Goal: Task Accomplishment & Management: Complete application form

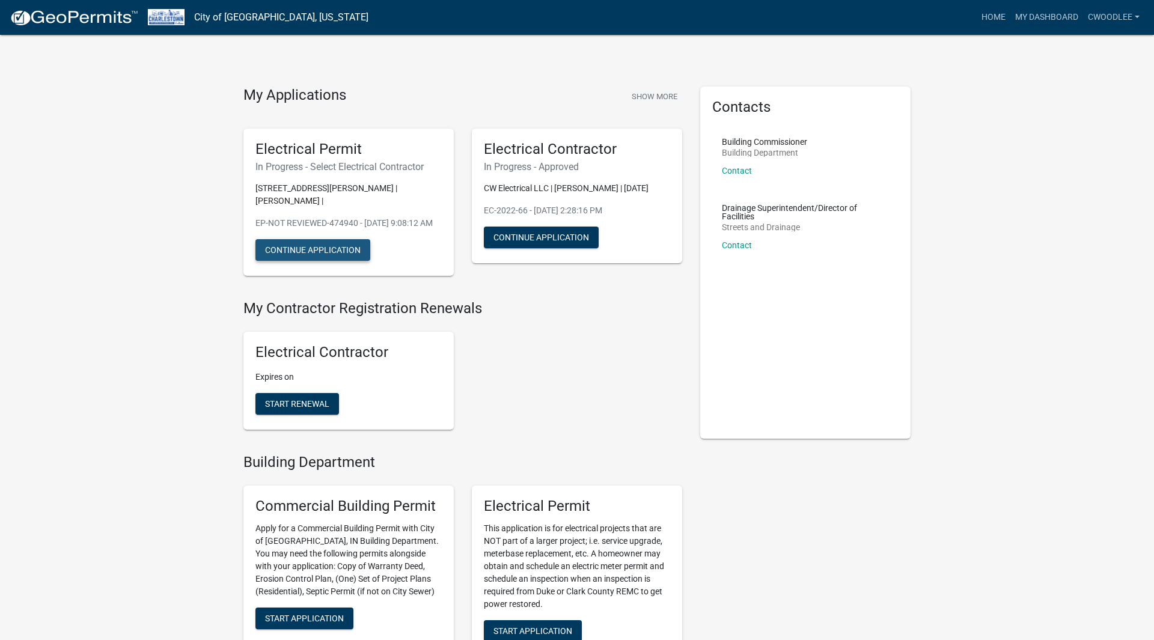
click at [330, 250] on button "Continue Application" at bounding box center [313, 250] width 115 height 22
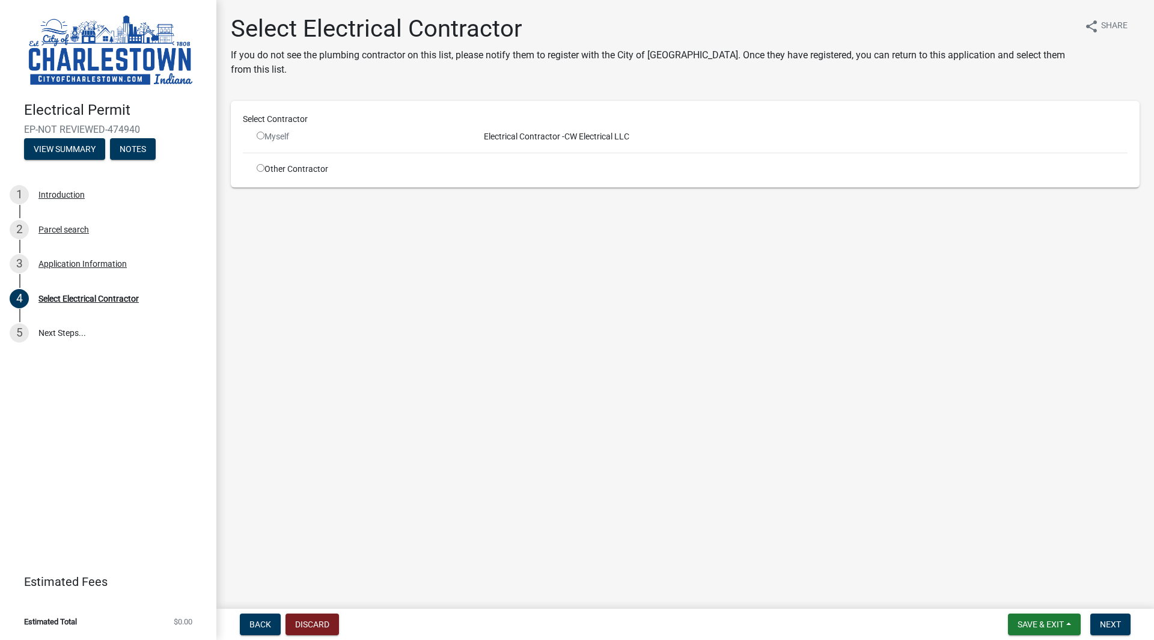
click at [262, 135] on input "radio" at bounding box center [261, 136] width 8 height 8
radio input "false"
click at [302, 621] on button "Discard" at bounding box center [313, 625] width 54 height 22
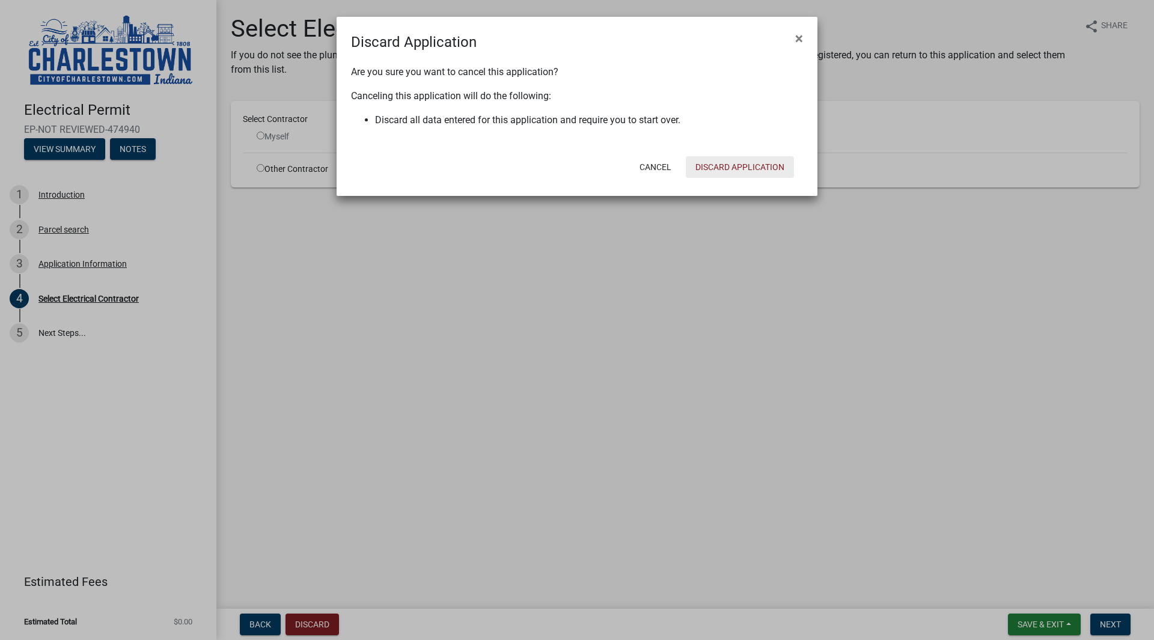
click at [719, 174] on button "Discard Application" at bounding box center [740, 167] width 108 height 22
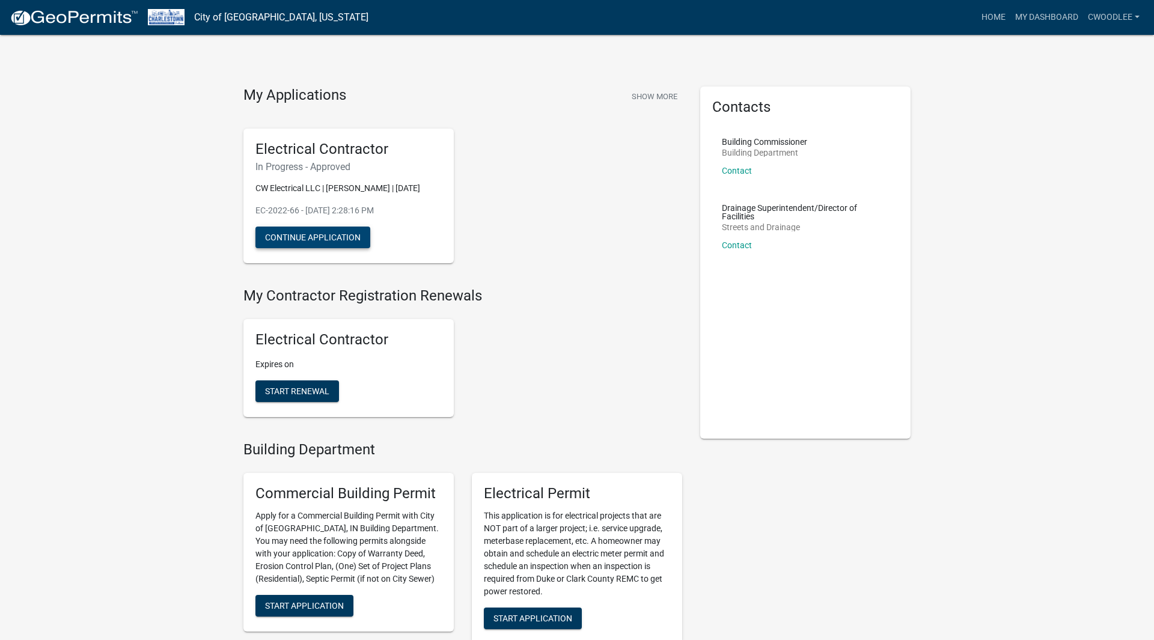
click at [360, 240] on button "Continue Application" at bounding box center [313, 238] width 115 height 22
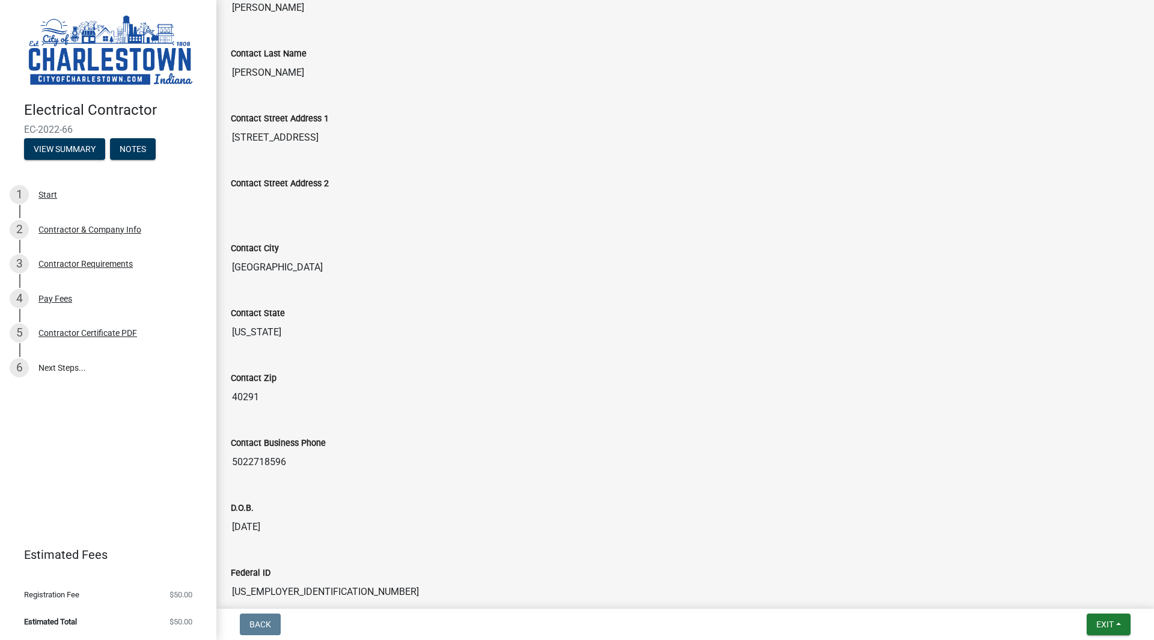
scroll to position [445, 0]
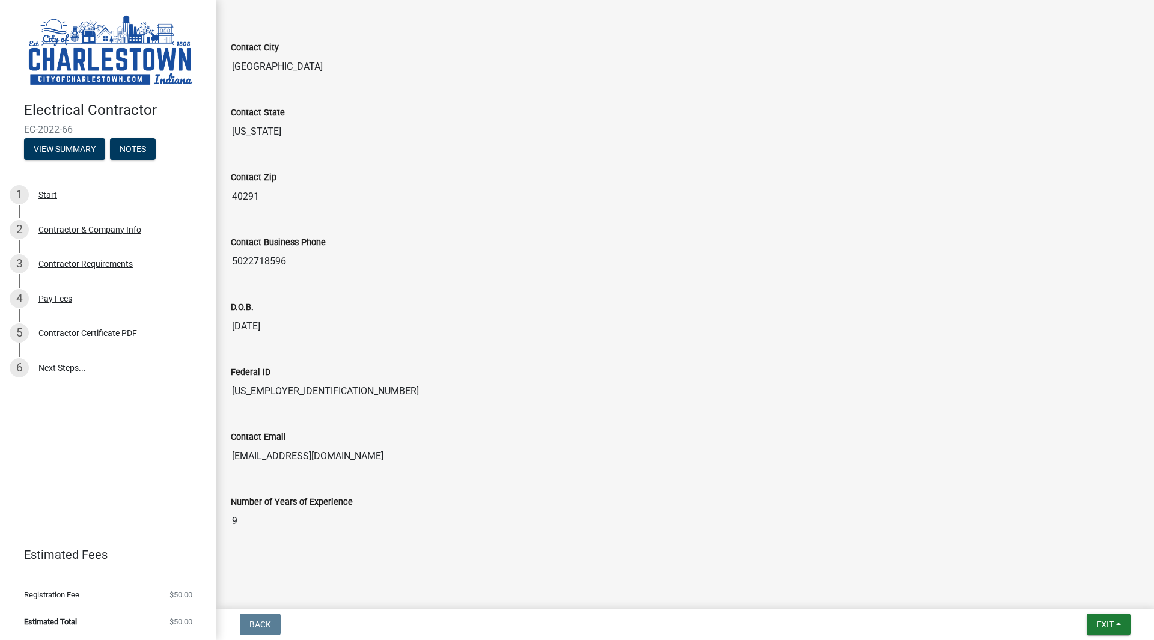
click at [480, 79] on div "Contact City Louisville" at bounding box center [685, 55] width 927 height 65
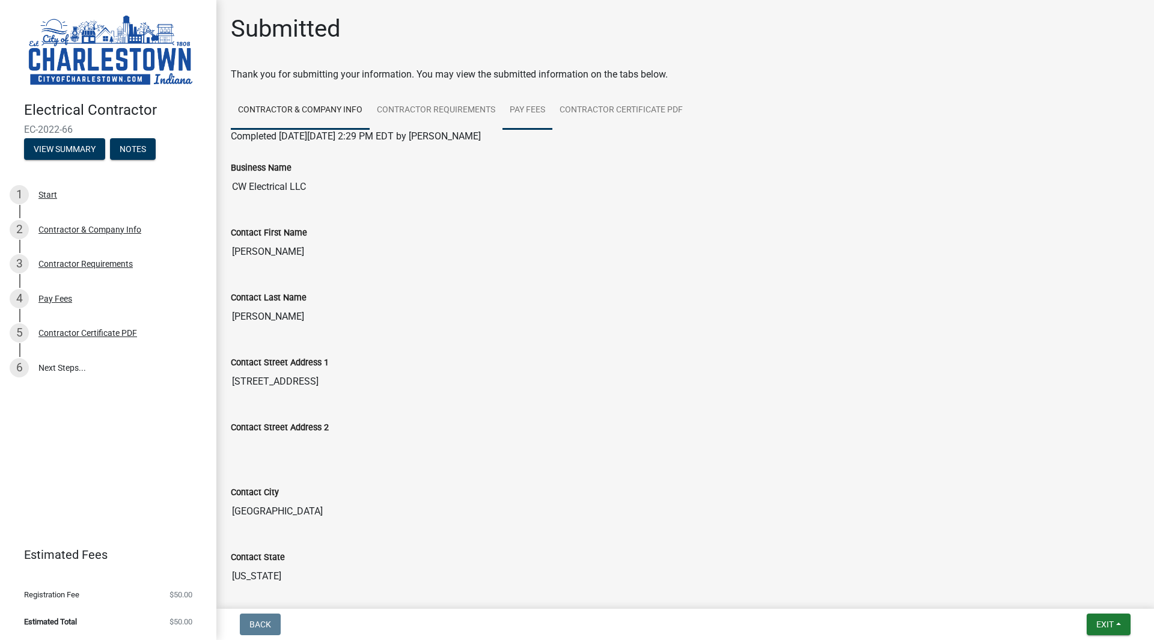
click at [527, 114] on link "Pay Fees" at bounding box center [528, 110] width 50 height 38
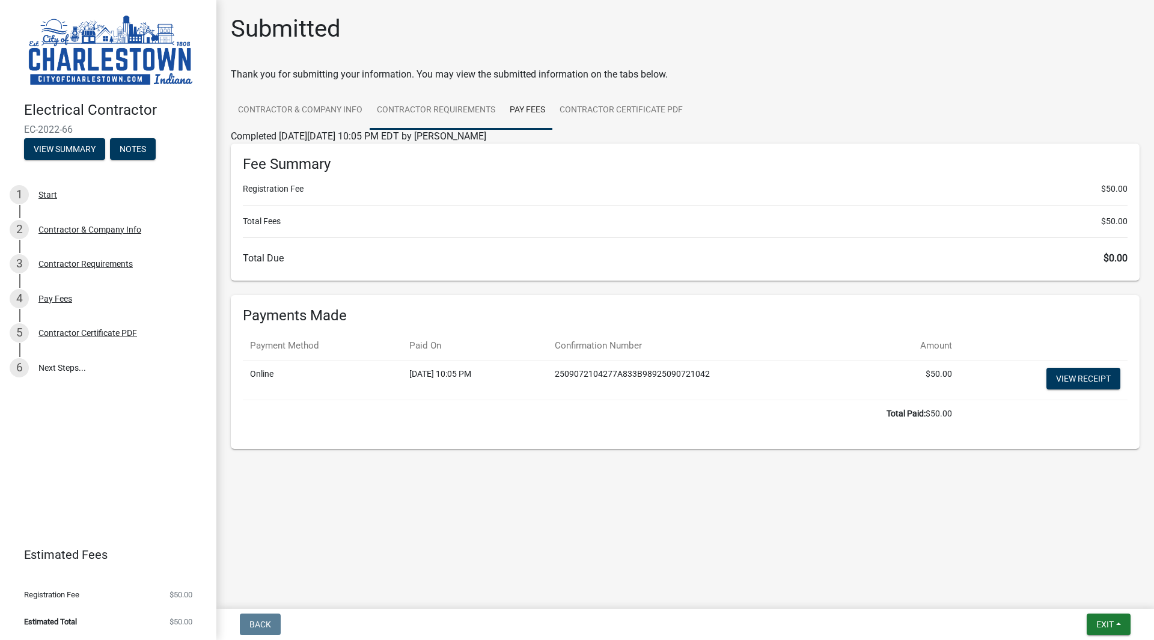
click at [441, 115] on link "Contractor Requirements" at bounding box center [436, 110] width 133 height 38
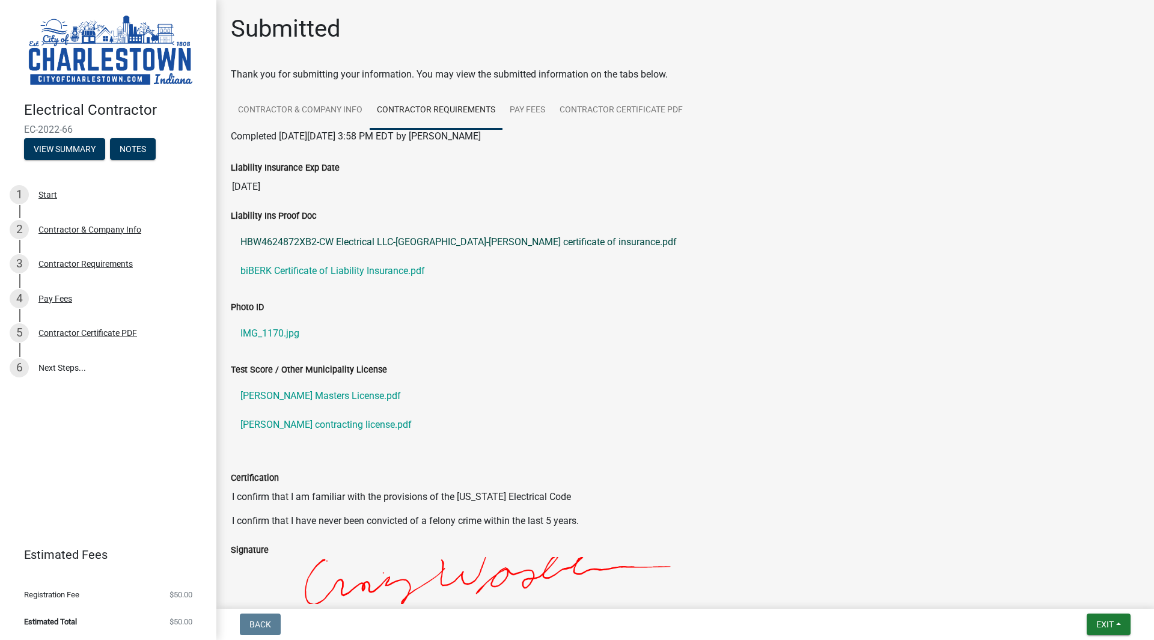
scroll to position [8, 0]
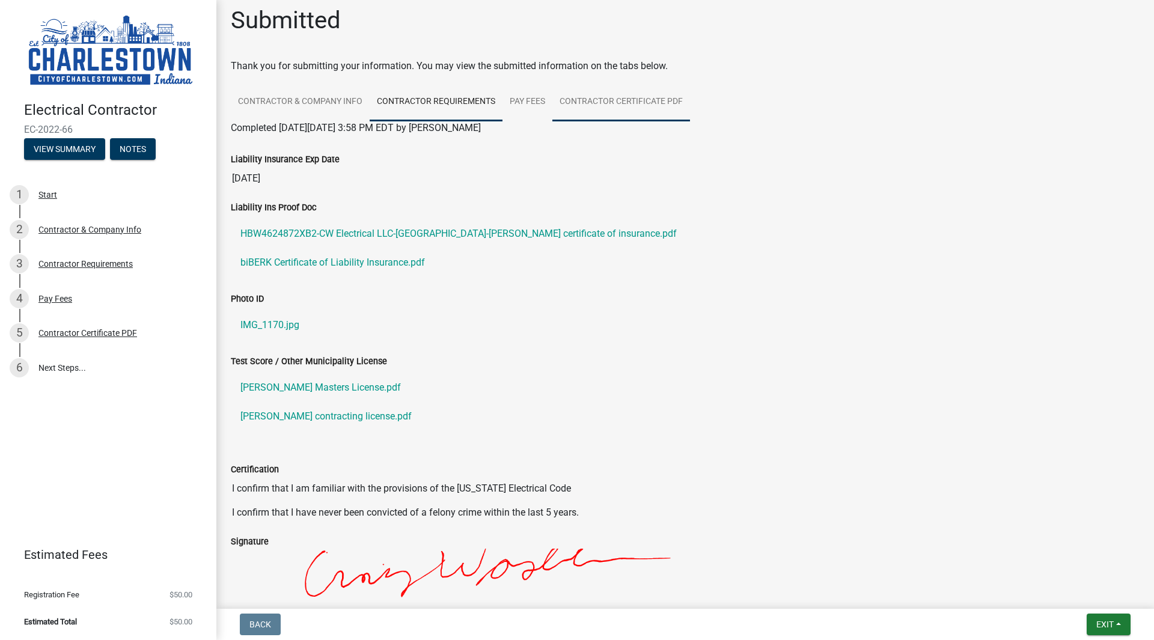
click at [591, 104] on link "Contractor Certificate PDF" at bounding box center [622, 102] width 138 height 38
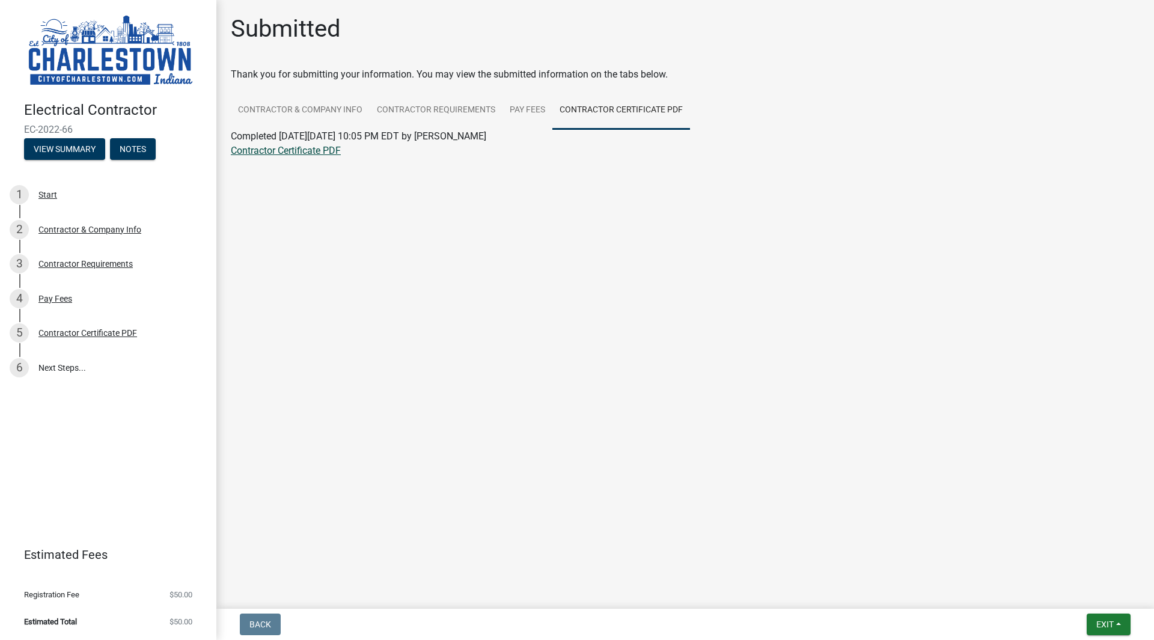
click at [330, 153] on link "Contractor Certificate PDF" at bounding box center [286, 150] width 110 height 11
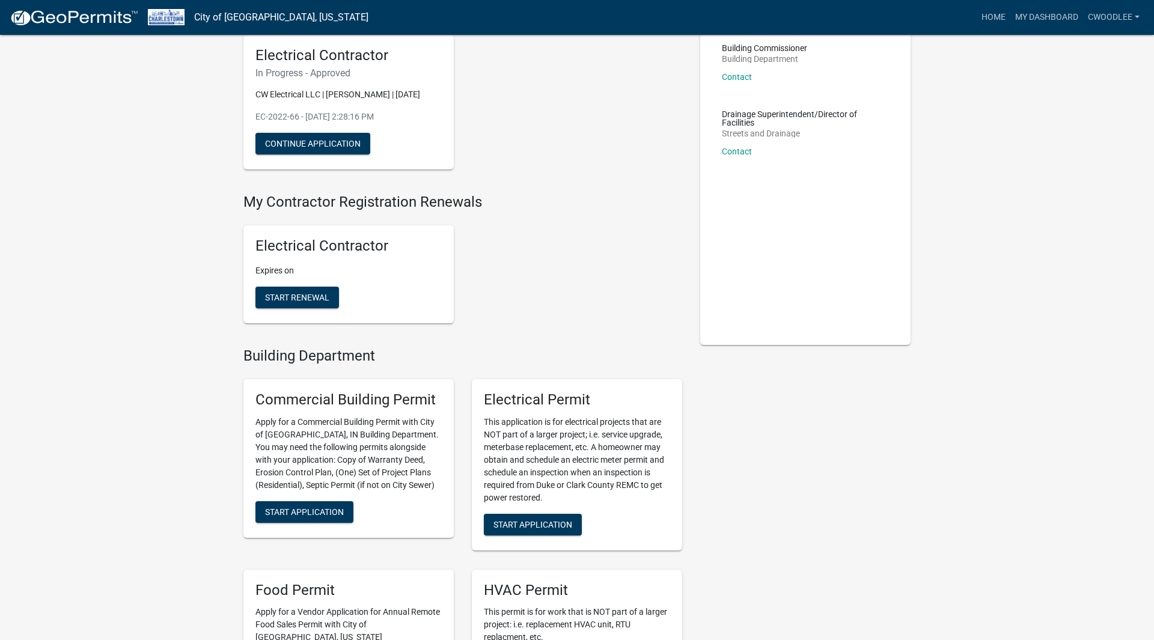
scroll to position [177, 0]
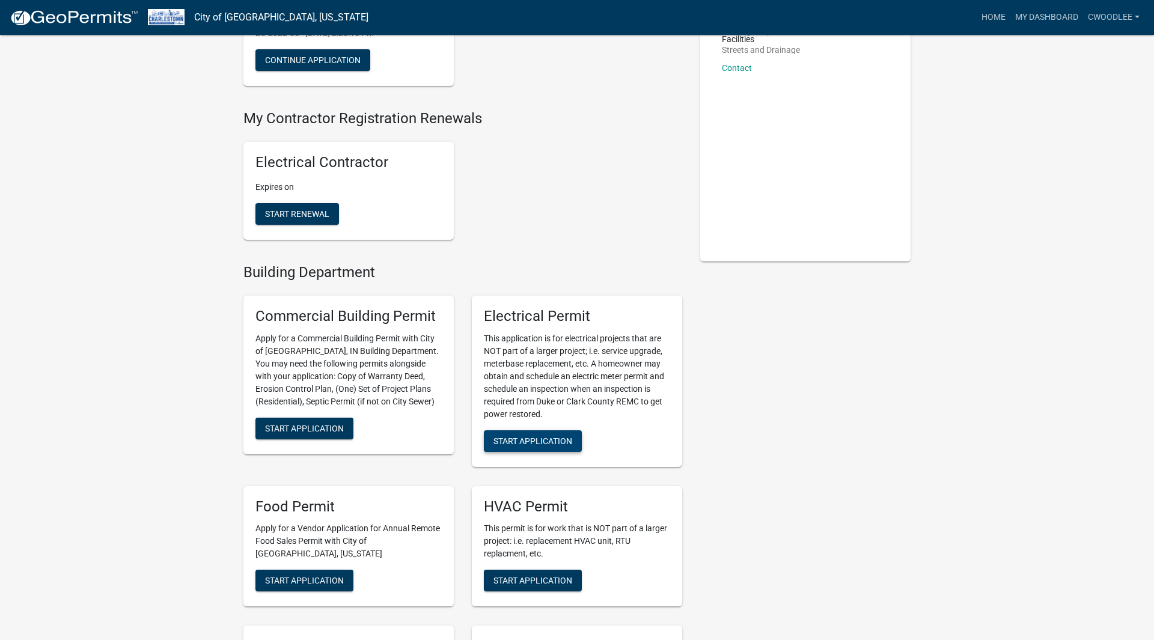
click at [544, 446] on button "Start Application" at bounding box center [533, 442] width 98 height 22
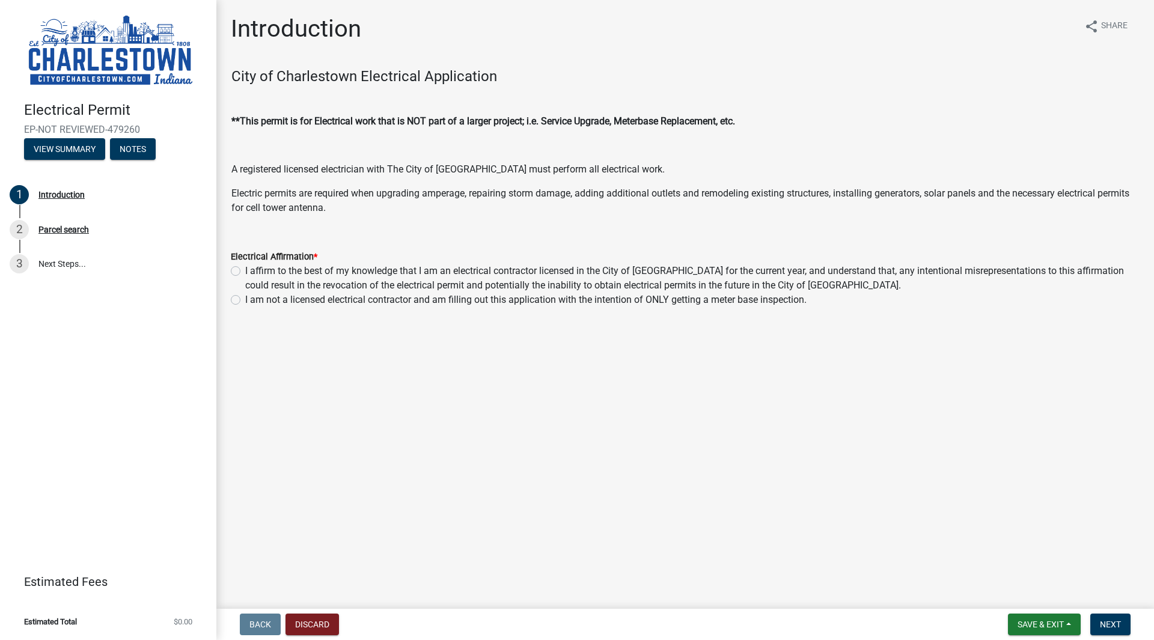
click at [245, 268] on label "I affirm to the best of my knowledge that I am an electrical contractor license…" at bounding box center [692, 278] width 895 height 29
click at [245, 268] on input "I affirm to the best of my knowledge that I am an electrical contractor license…" at bounding box center [249, 268] width 8 height 8
radio input "true"
click at [1118, 623] on span "Next" at bounding box center [1110, 625] width 21 height 10
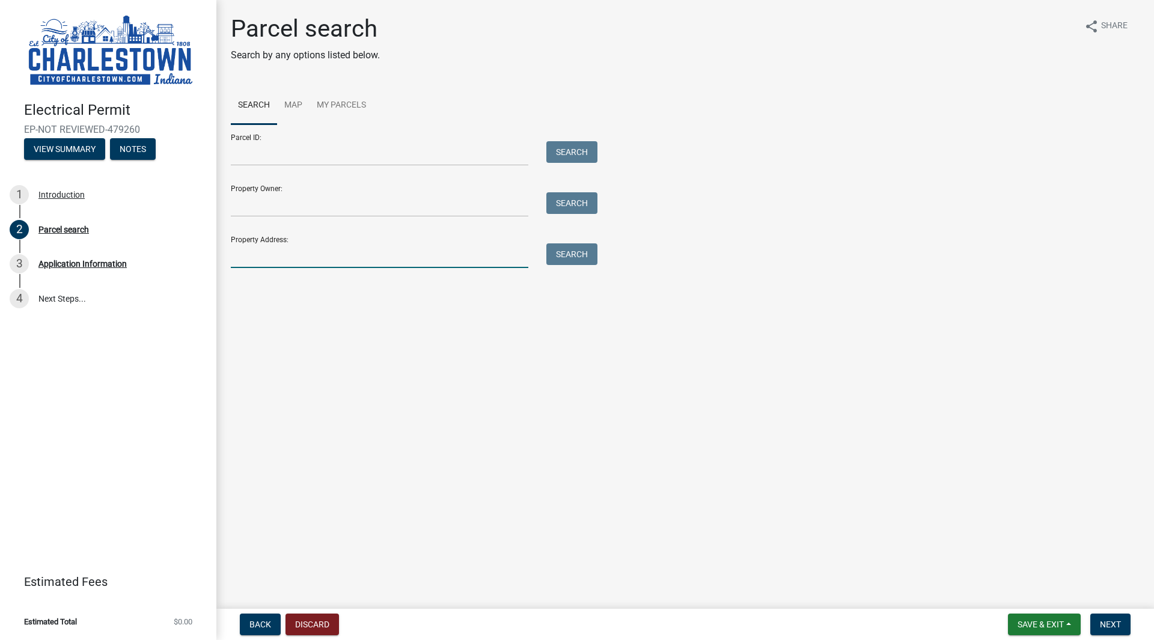
click at [305, 248] on input "Property Address:" at bounding box center [380, 256] width 298 height 25
click at [351, 120] on link "My Parcels" at bounding box center [342, 106] width 64 height 38
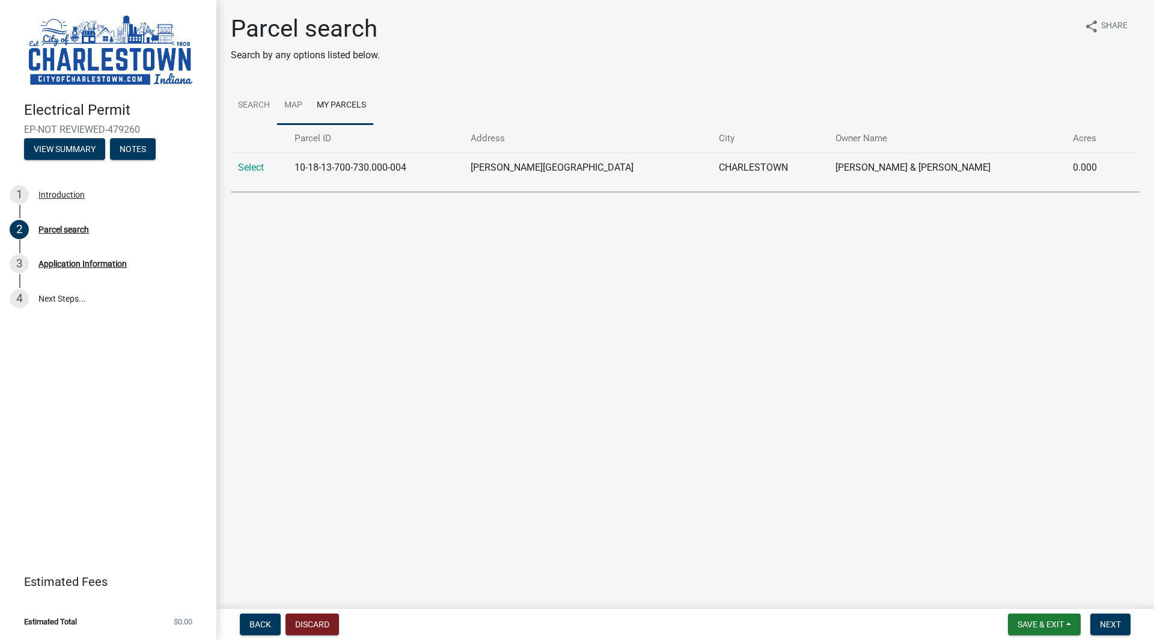
click at [302, 97] on link "Map" at bounding box center [293, 106] width 32 height 38
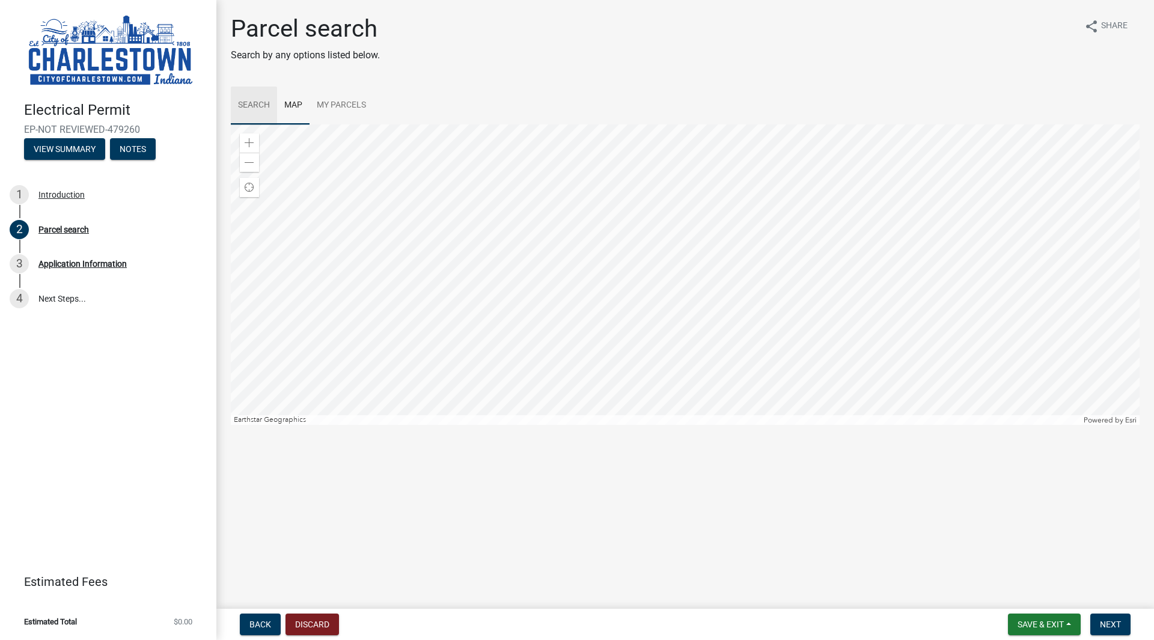
click at [256, 109] on link "Search" at bounding box center [254, 106] width 46 height 38
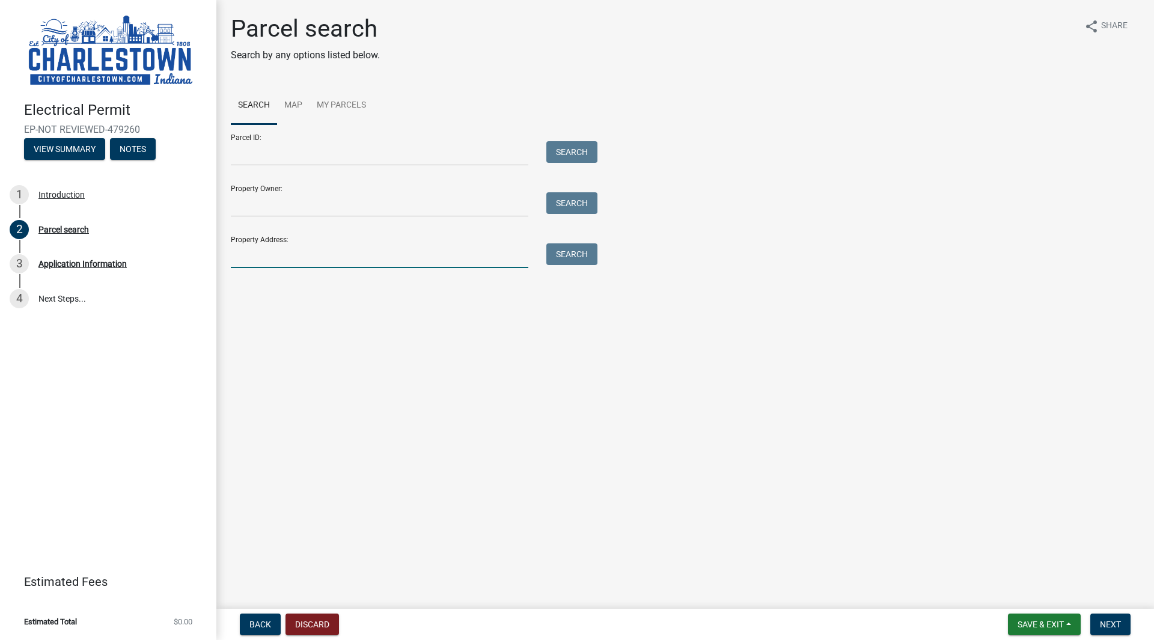
click at [302, 262] on input "Property Address:" at bounding box center [380, 256] width 298 height 25
type input "1606 Harry Hughes rd"
click at [563, 248] on button "Search" at bounding box center [572, 255] width 51 height 22
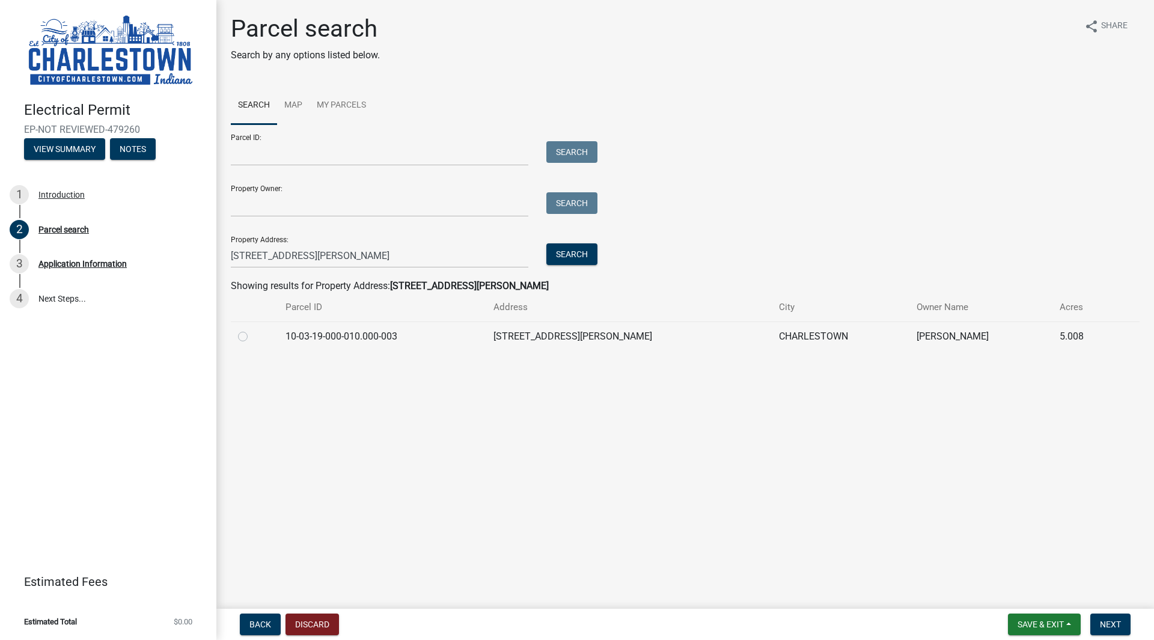
click at [253, 330] on label at bounding box center [253, 330] width 0 height 0
click at [253, 335] on input "radio" at bounding box center [257, 334] width 8 height 8
radio input "true"
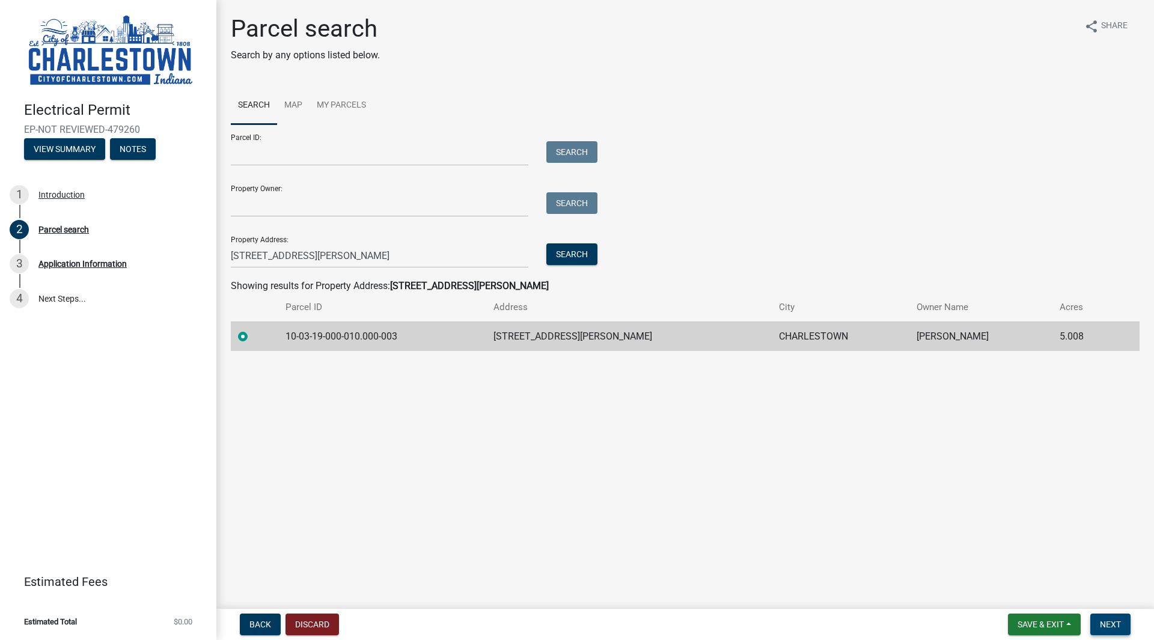
click at [1106, 620] on span "Next" at bounding box center [1110, 625] width 21 height 10
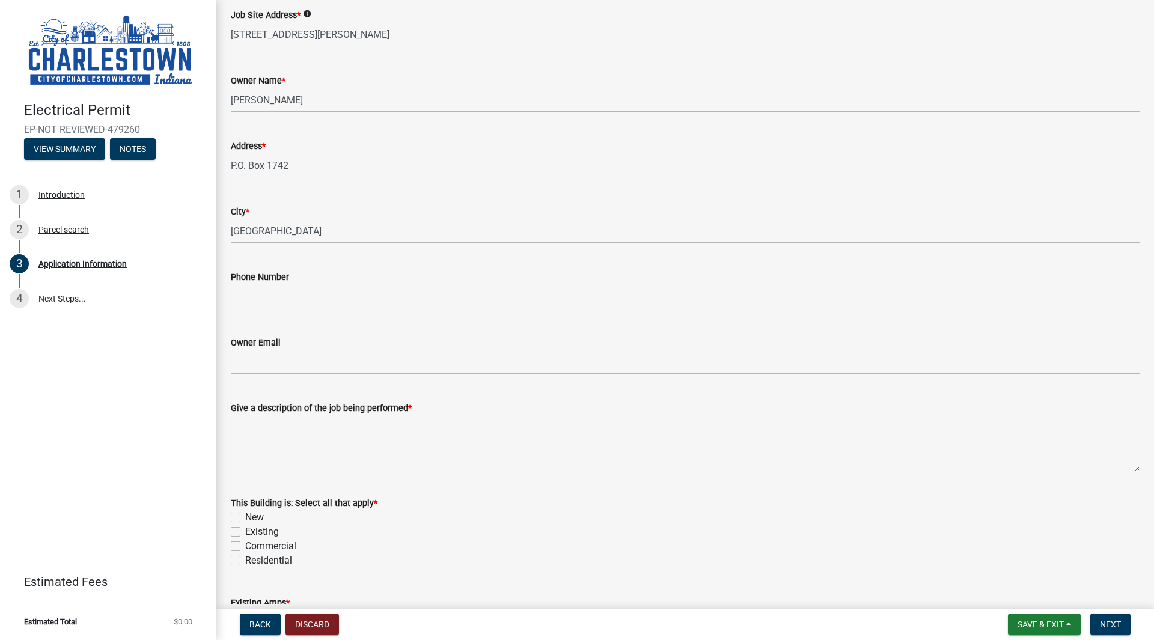
scroll to position [134, 0]
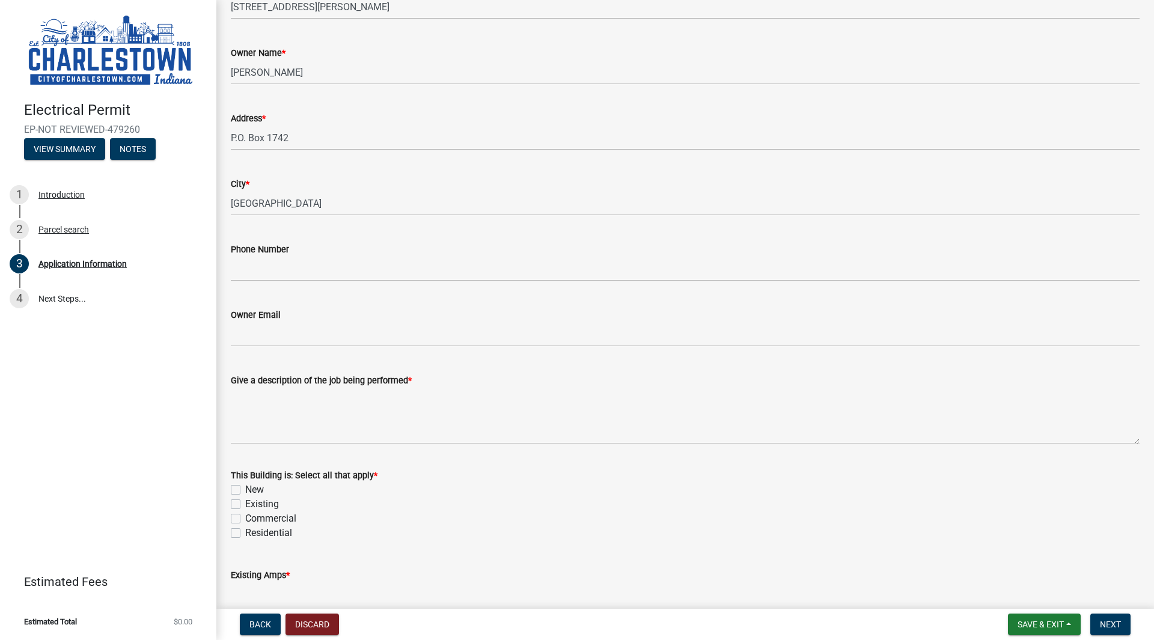
click at [245, 507] on label "Existing" at bounding box center [262, 504] width 34 height 14
click at [245, 505] on input "Existing" at bounding box center [249, 501] width 8 height 8
checkbox input "true"
checkbox input "false"
checkbox input "true"
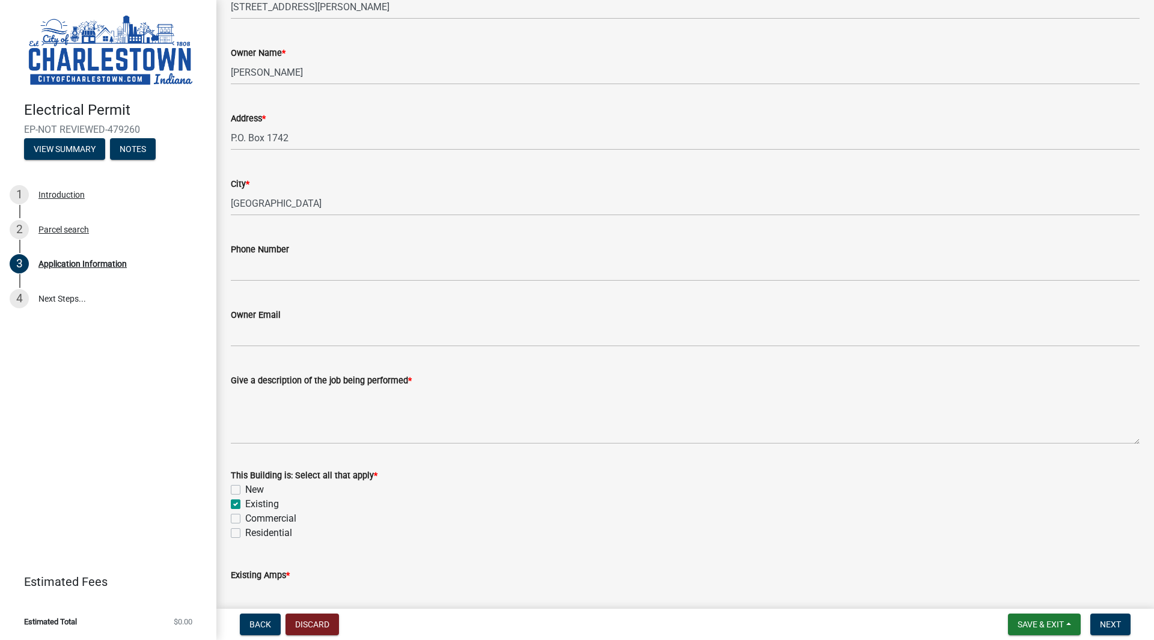
checkbox input "false"
click at [245, 532] on label "Residential" at bounding box center [268, 533] width 47 height 14
click at [245, 532] on input "Residential" at bounding box center [249, 530] width 8 height 8
checkbox input "true"
checkbox input "false"
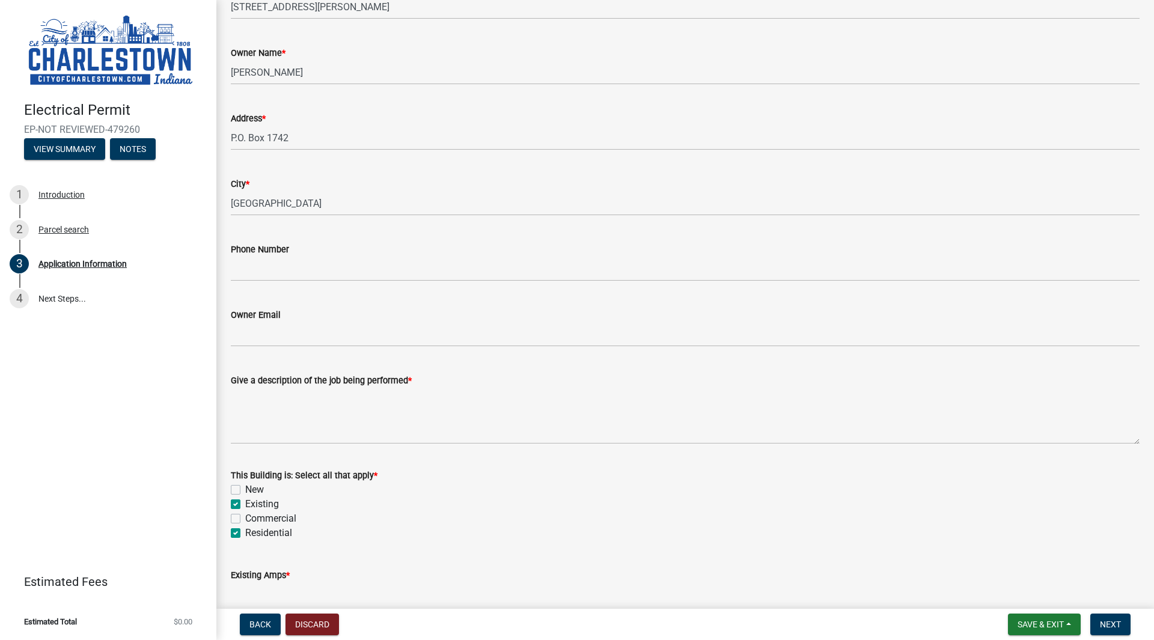
checkbox input "true"
checkbox input "false"
checkbox input "true"
click at [274, 419] on textarea "Give a description of the job being performed *" at bounding box center [685, 416] width 909 height 57
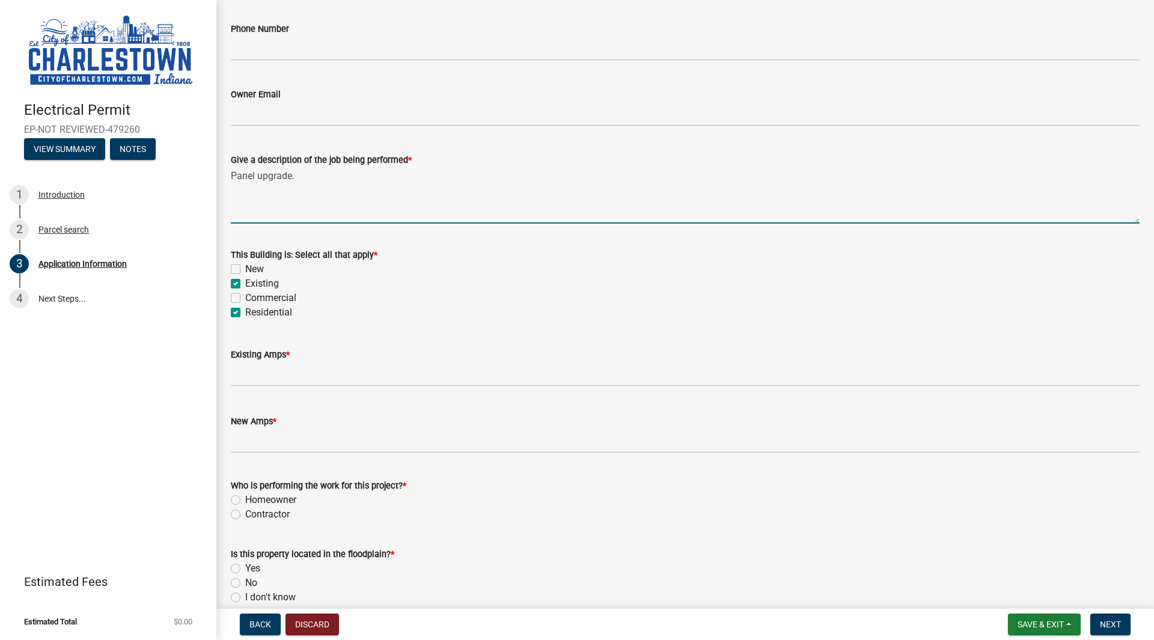
scroll to position [402, 0]
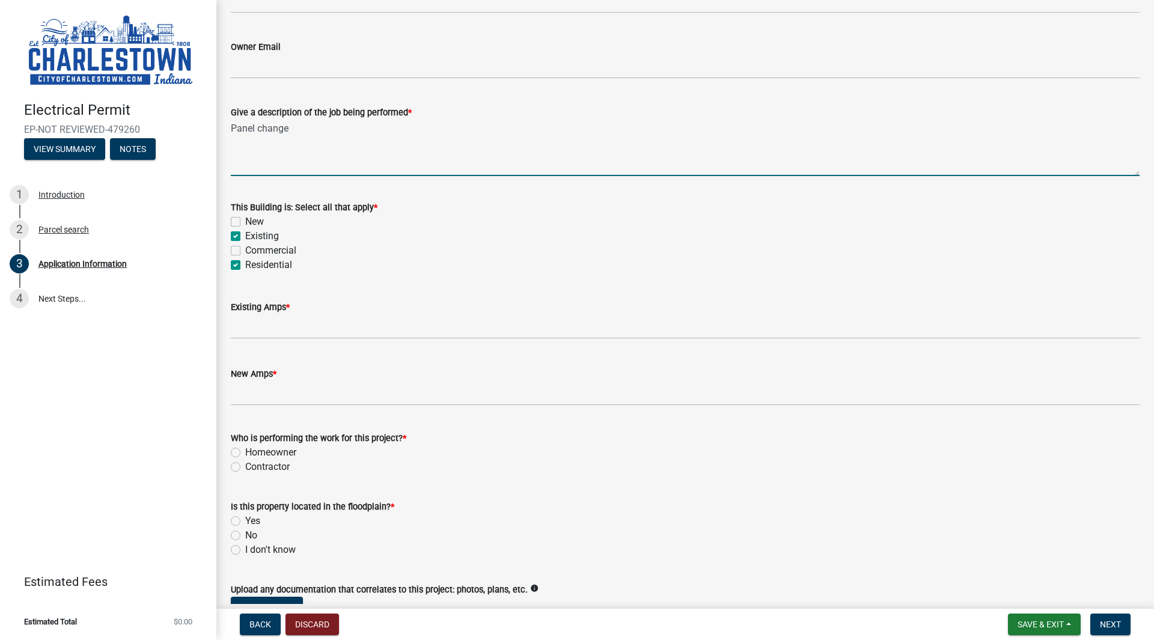
type textarea "Panel change"
click at [300, 335] on input "text" at bounding box center [685, 326] width 909 height 25
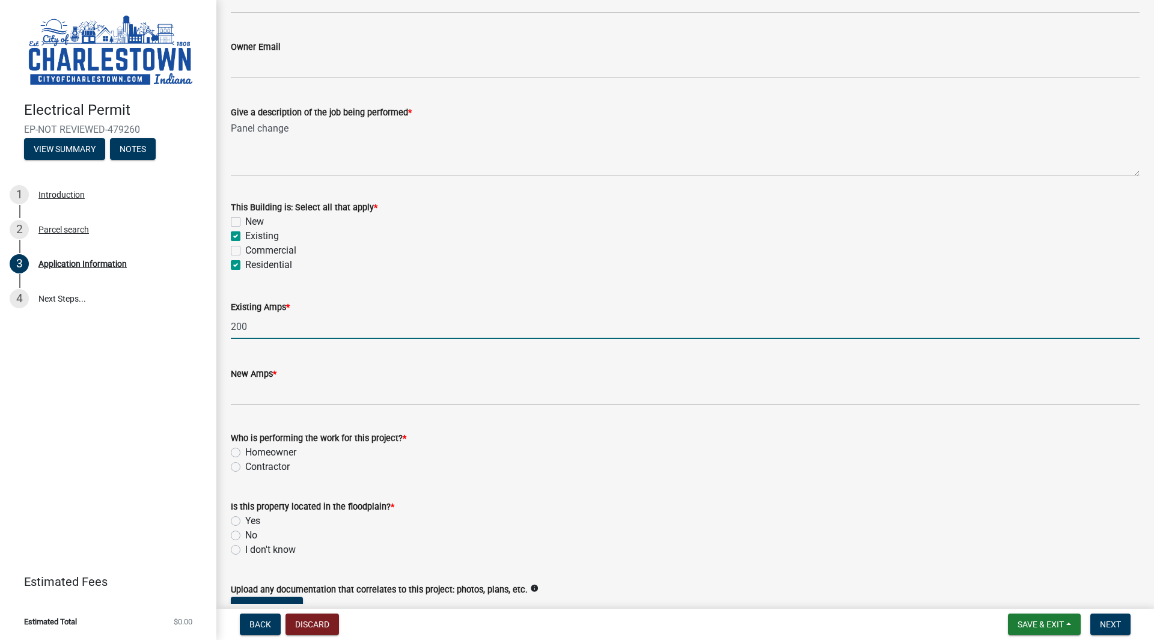
type input "200"
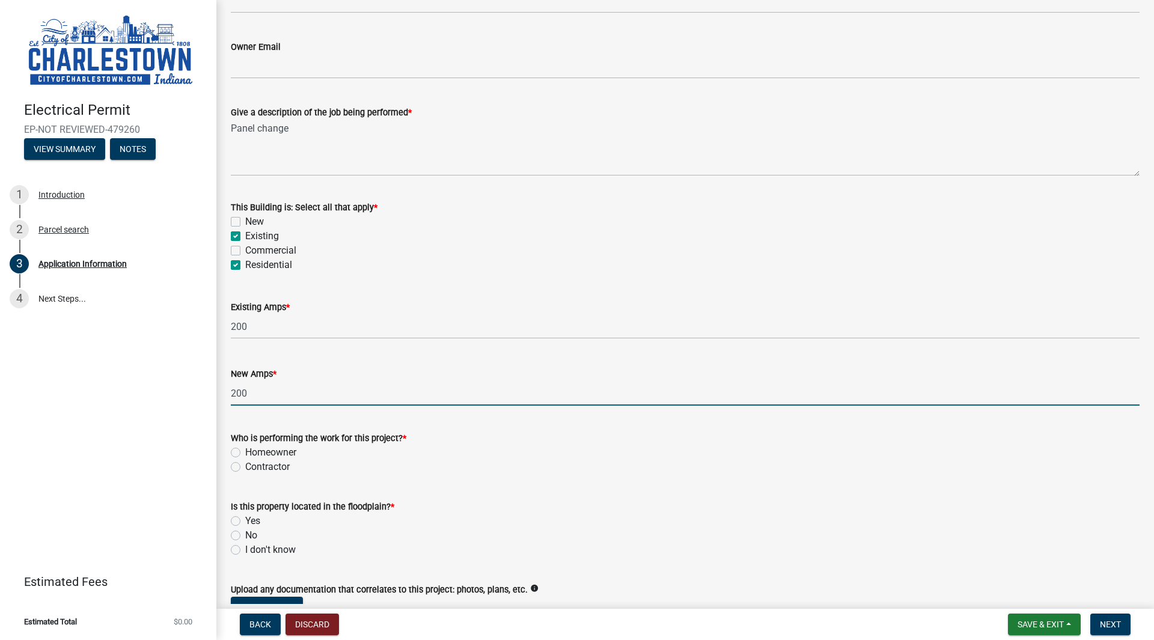
type input "200"
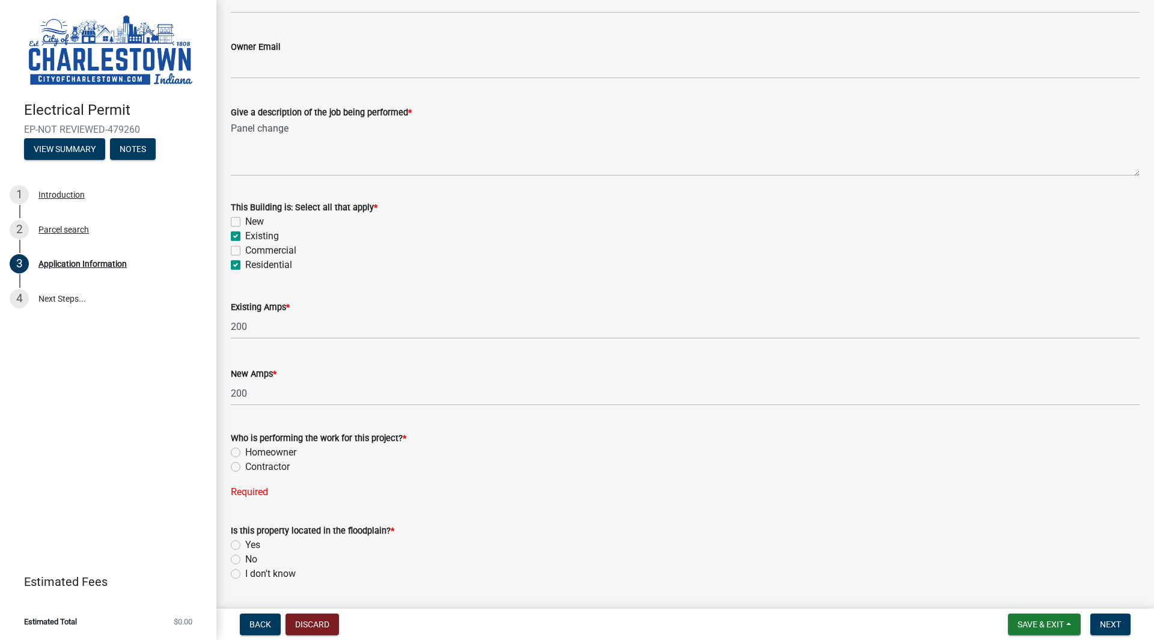
click at [245, 464] on label "Contractor" at bounding box center [267, 467] width 44 height 14
click at [245, 464] on input "Contractor" at bounding box center [249, 464] width 8 height 8
radio input "true"
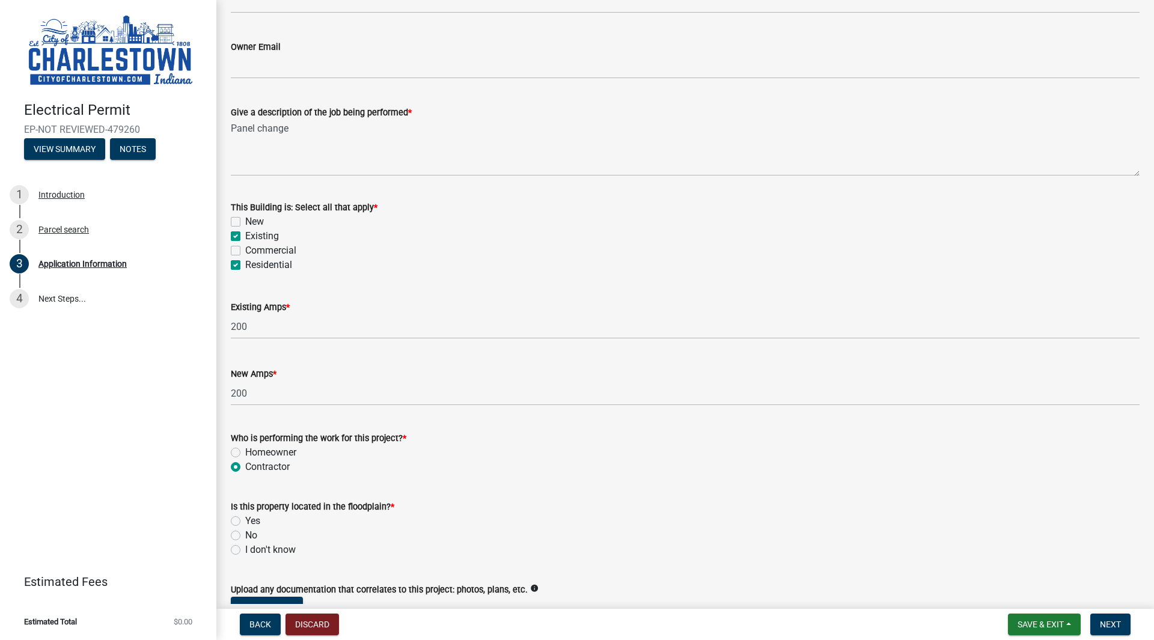
scroll to position [435, 0]
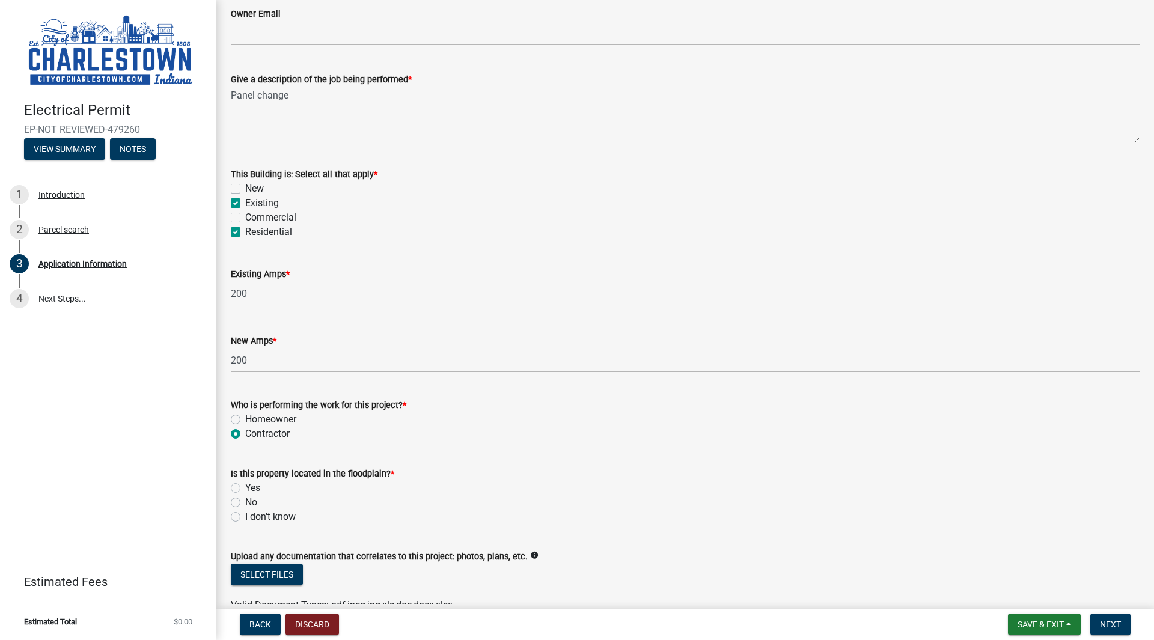
click at [245, 501] on label "No" at bounding box center [251, 502] width 12 height 14
click at [245, 501] on input "No" at bounding box center [249, 499] width 8 height 8
radio input "true"
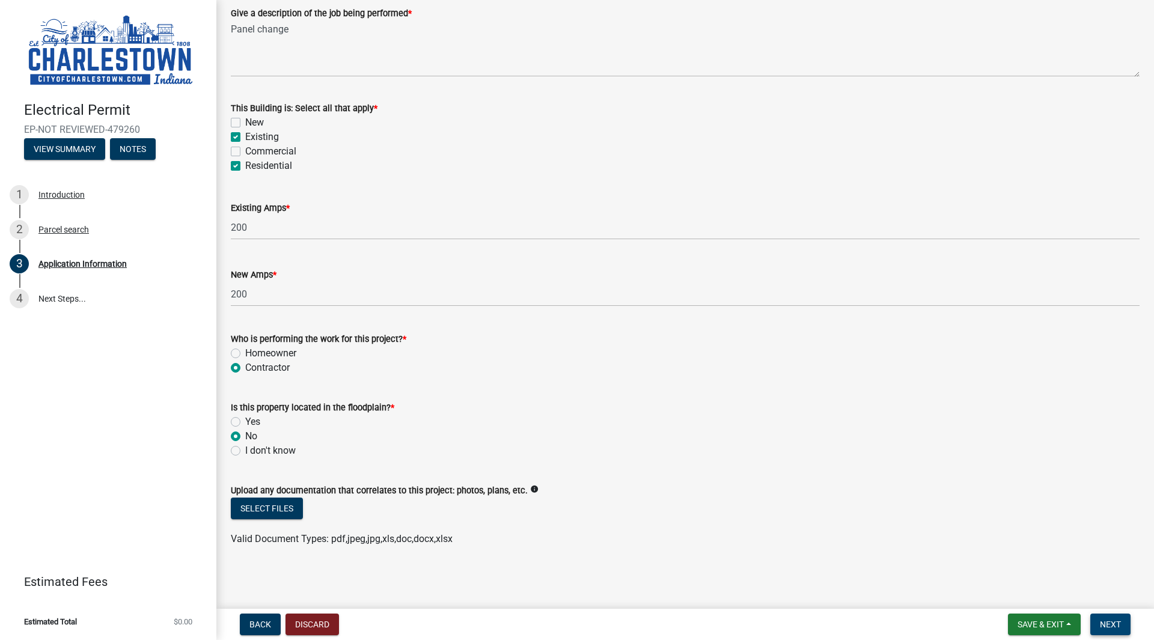
click at [1115, 625] on span "Next" at bounding box center [1110, 625] width 21 height 10
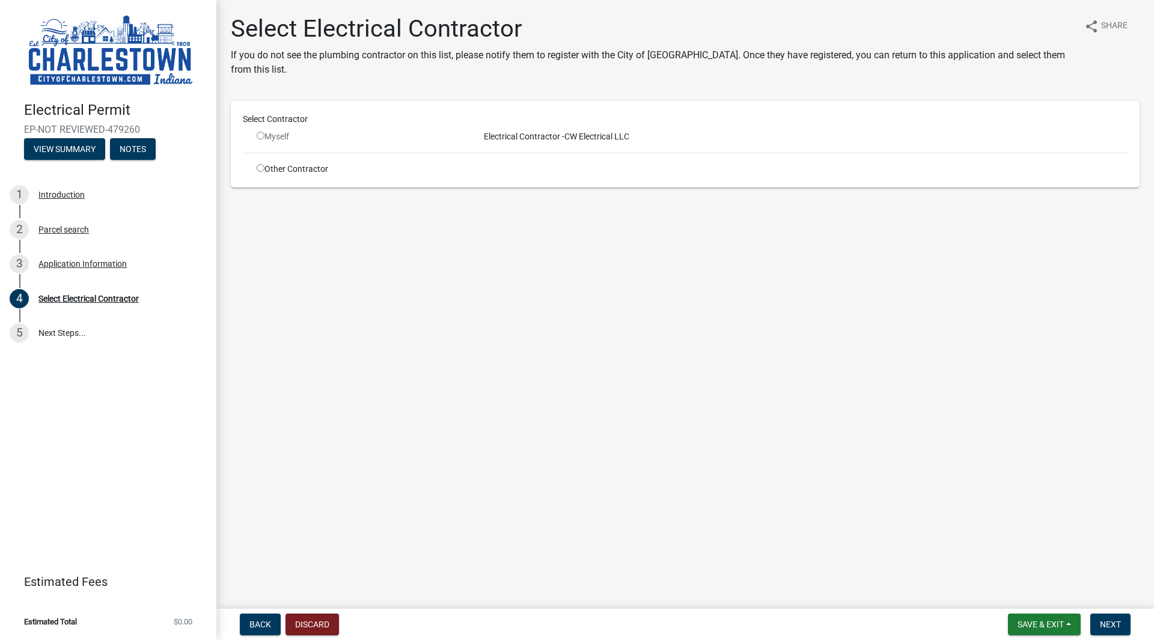
click at [259, 169] on input "radio" at bounding box center [261, 168] width 8 height 8
radio input "true"
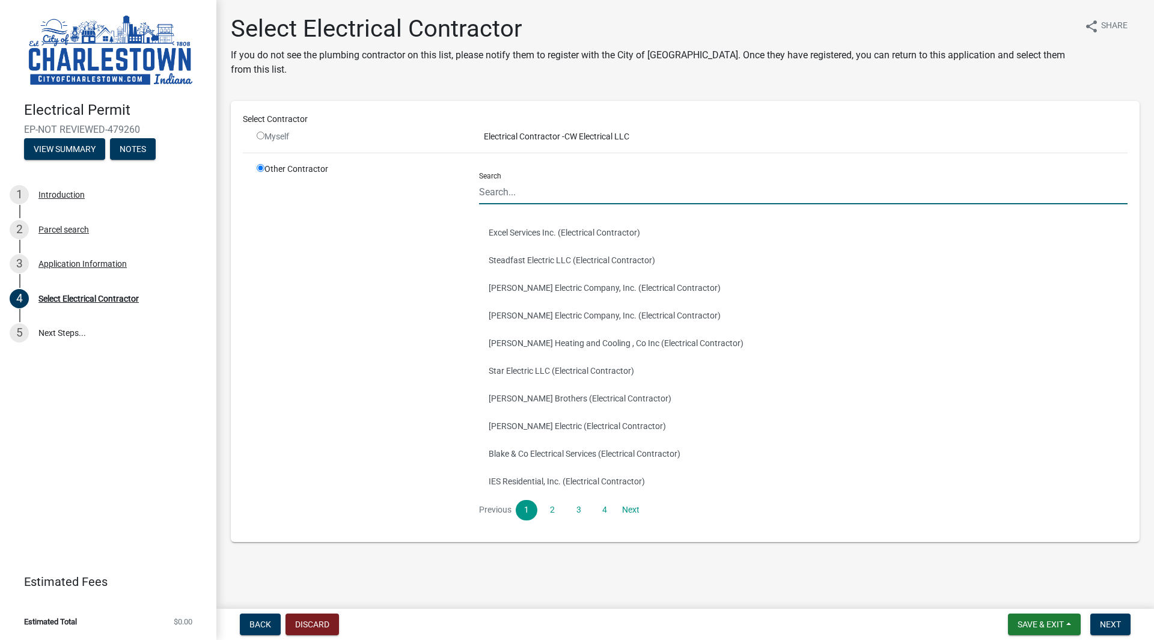
click at [559, 188] on input "Search" at bounding box center [803, 192] width 649 height 25
type input "e"
click at [603, 513] on link "4" at bounding box center [605, 510] width 22 height 20
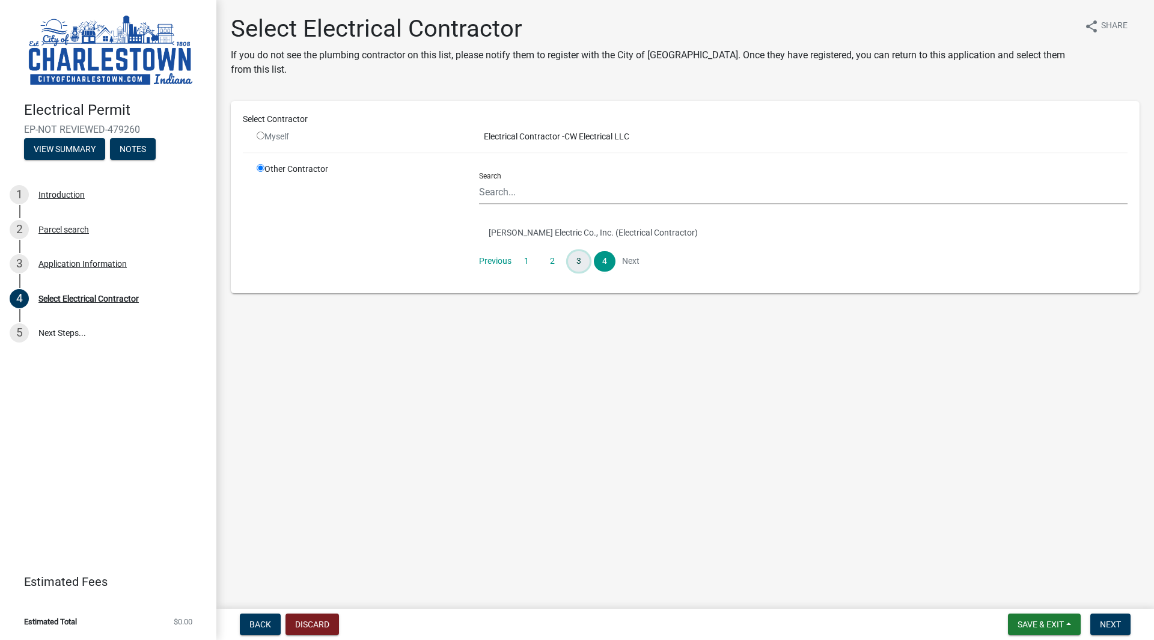
click at [576, 260] on link "3" at bounding box center [579, 261] width 22 height 20
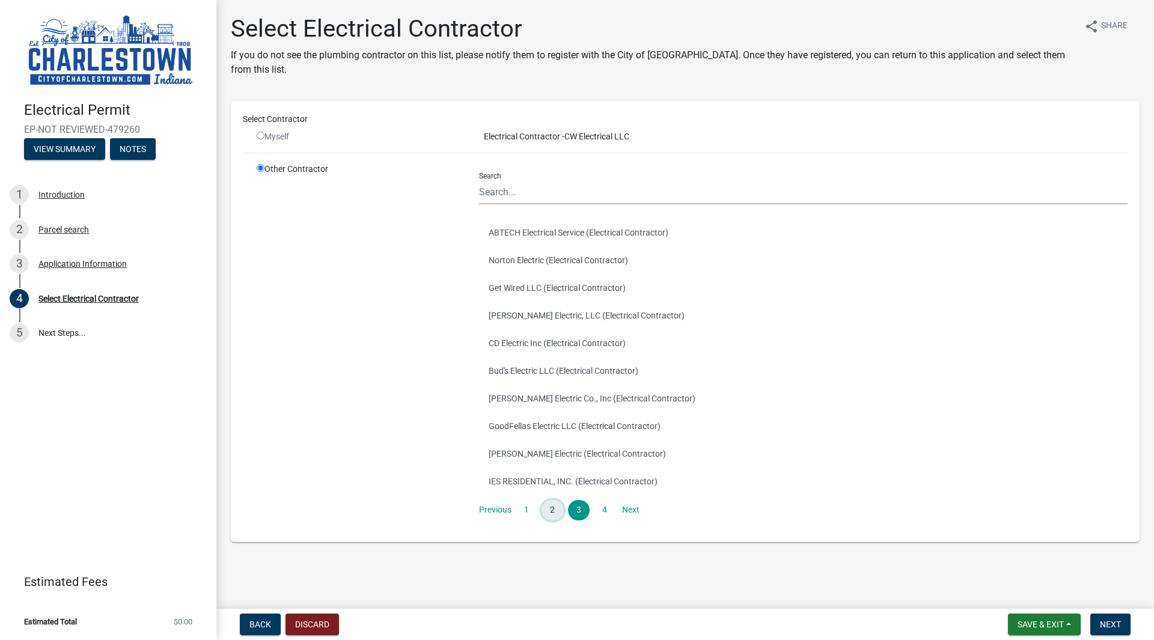
click at [551, 506] on link "2" at bounding box center [553, 510] width 22 height 20
click at [530, 508] on link "1" at bounding box center [527, 510] width 22 height 20
click at [600, 229] on button "Excel Services Inc. (Electrical Contractor)" at bounding box center [803, 233] width 649 height 28
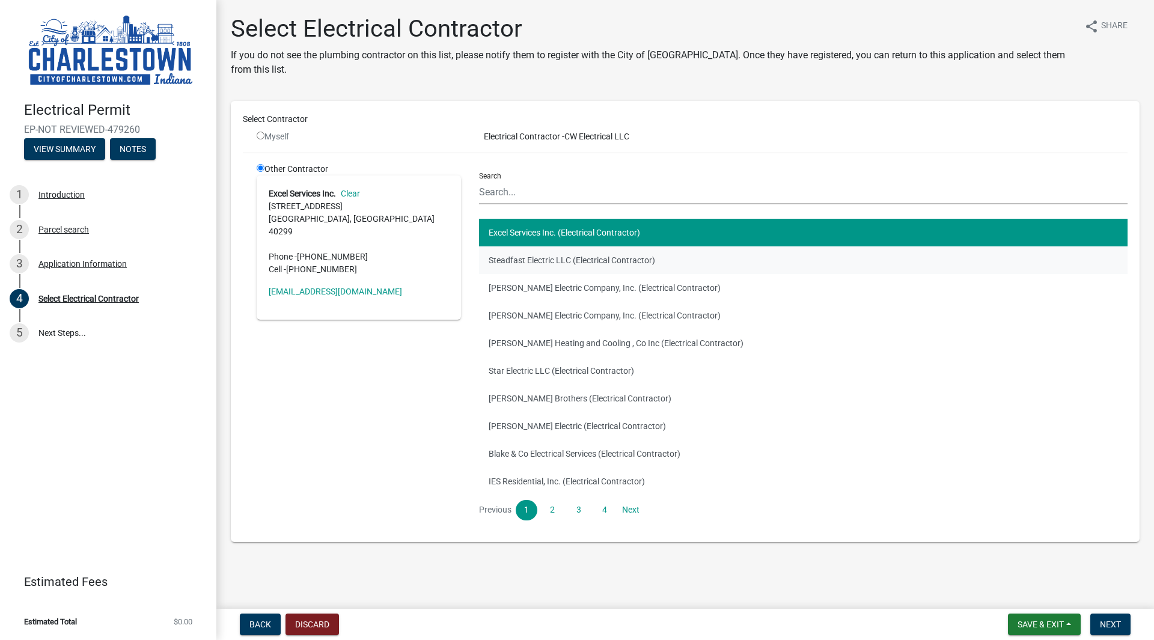
click at [598, 261] on button "Steadfast Electric LLC (Electrical Contractor)" at bounding box center [803, 261] width 649 height 28
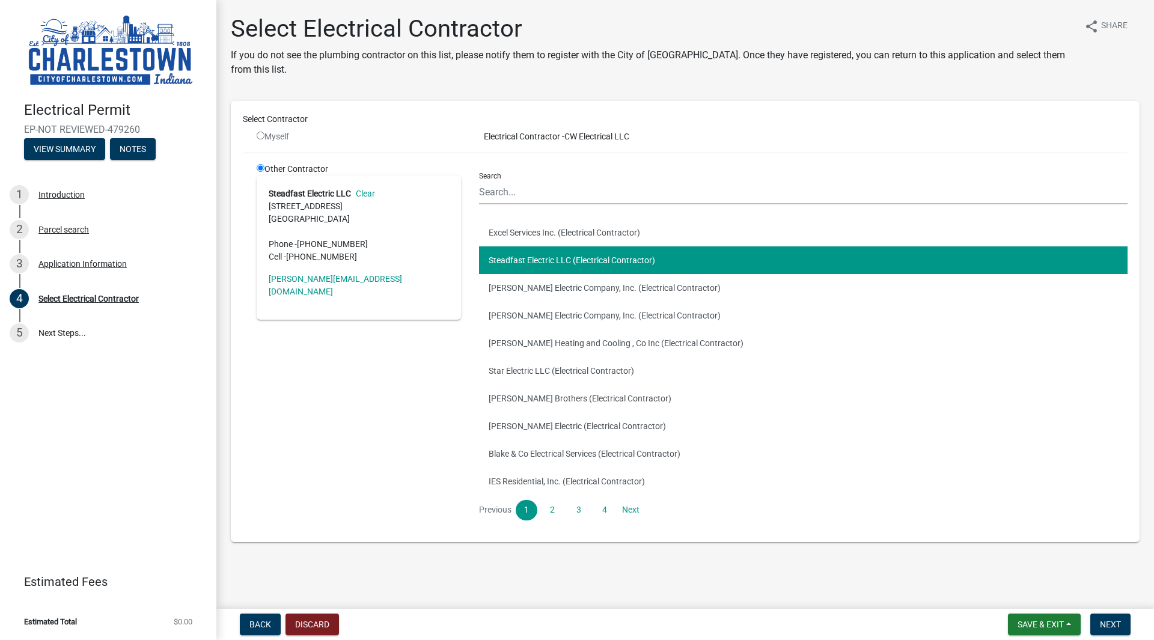
click at [372, 192] on link "Clear" at bounding box center [363, 194] width 24 height 10
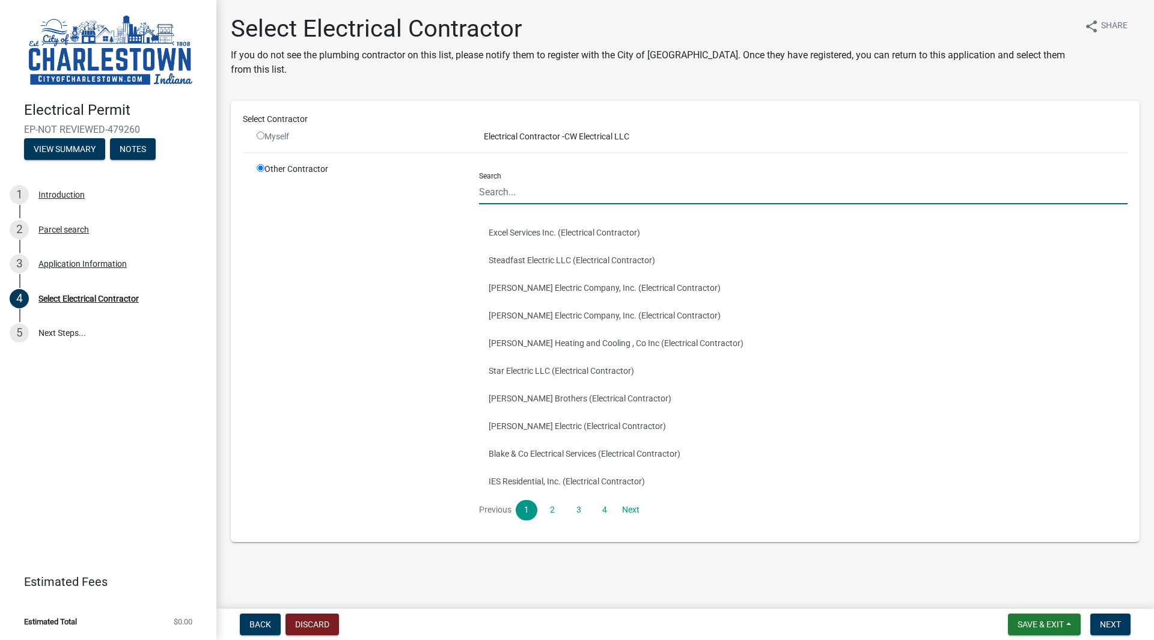
click at [530, 191] on input "Search" at bounding box center [803, 192] width 649 height 25
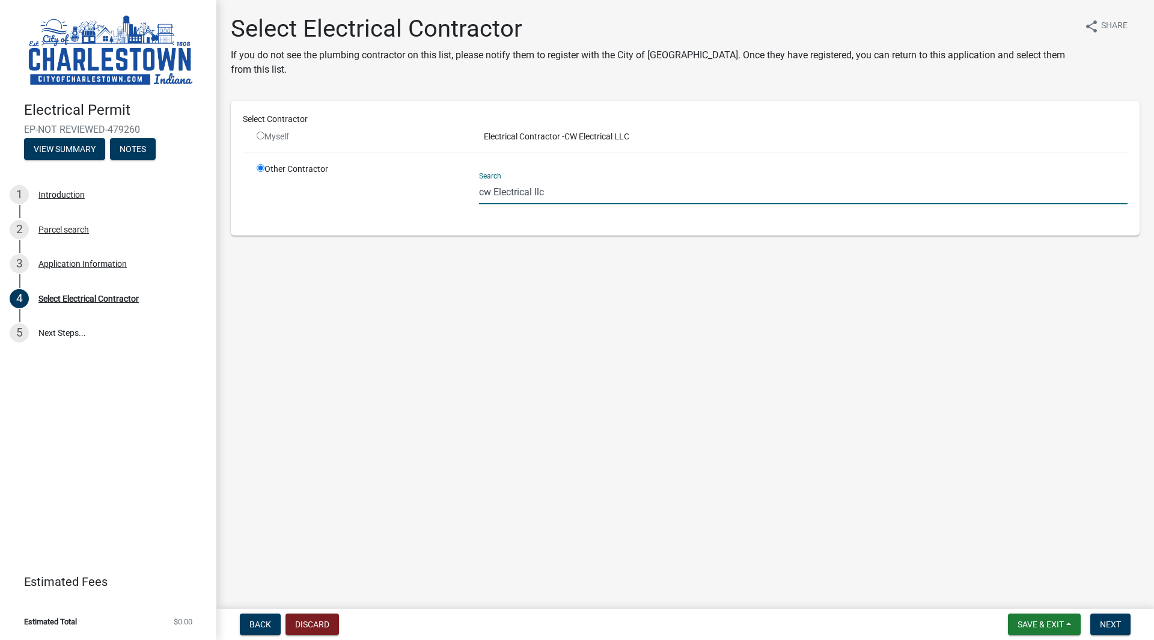
click at [595, 241] on wm-data-entity-input "Select Contractor Myself Electrical Contractor - CW Electrical LLC Other Contra…" at bounding box center [685, 173] width 909 height 144
click at [1108, 629] on span "Next" at bounding box center [1110, 625] width 21 height 10
click at [488, 200] on input "cw Electrical llc" at bounding box center [803, 192] width 649 height 25
type input "CW Electrical llc"
drag, startPoint x: 626, startPoint y: 185, endPoint x: 268, endPoint y: 208, distance: 359.1
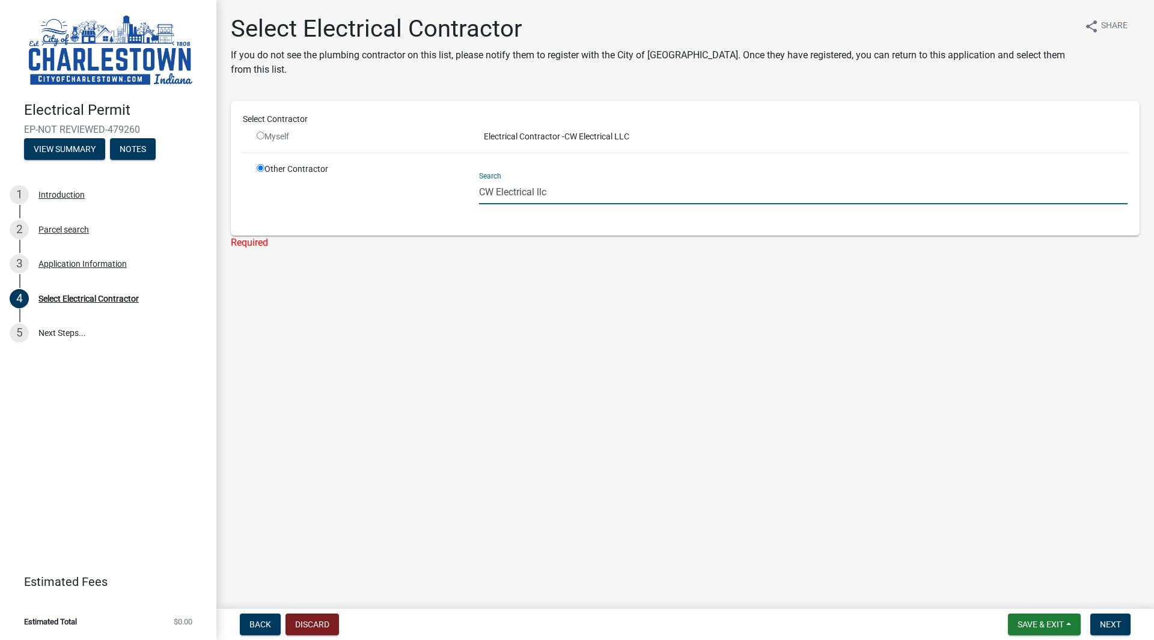
click at [268, 208] on div "Other Contractor Search CW Electrical llc" at bounding box center [692, 193] width 889 height 61
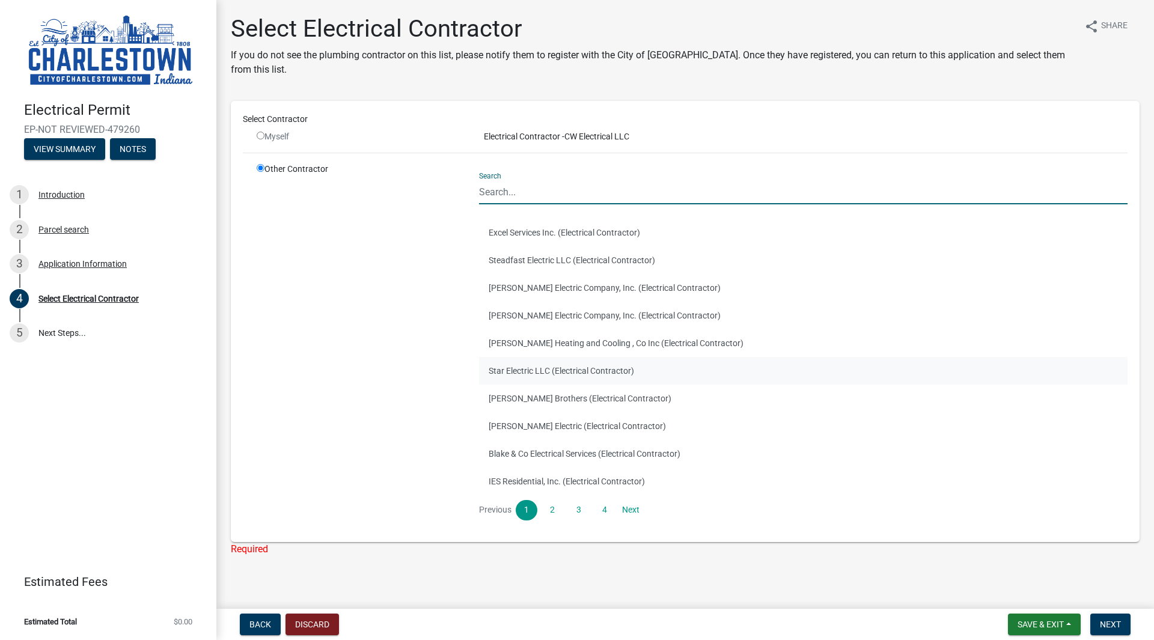
scroll to position [9, 0]
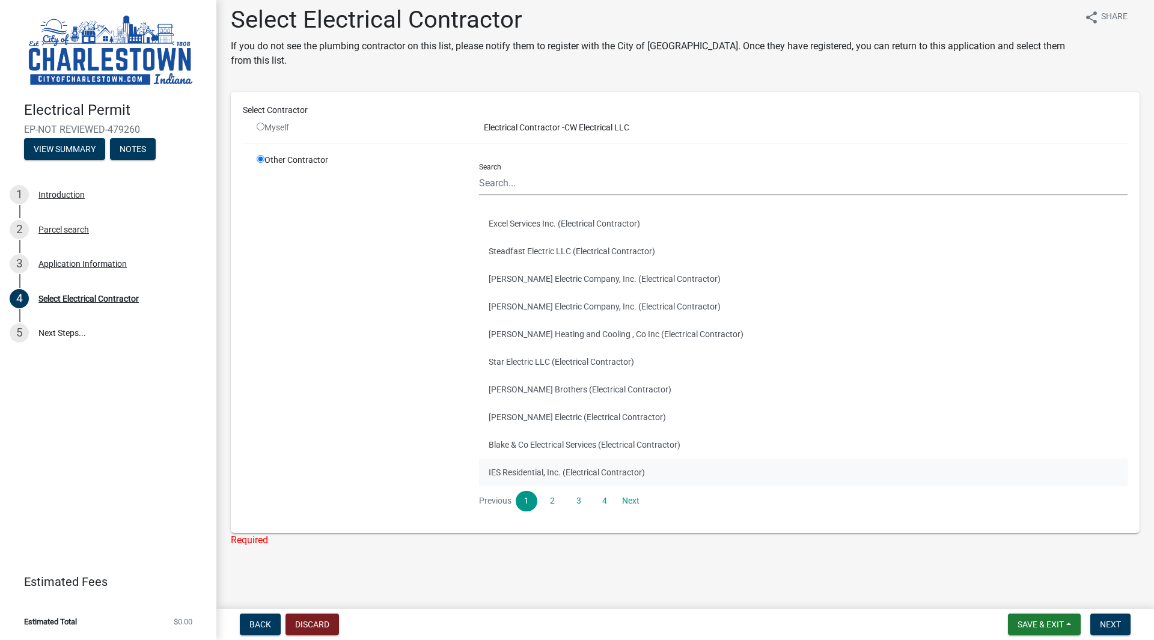
click at [612, 476] on button "IES Residential, Inc. (Electrical Contractor)" at bounding box center [803, 473] width 649 height 28
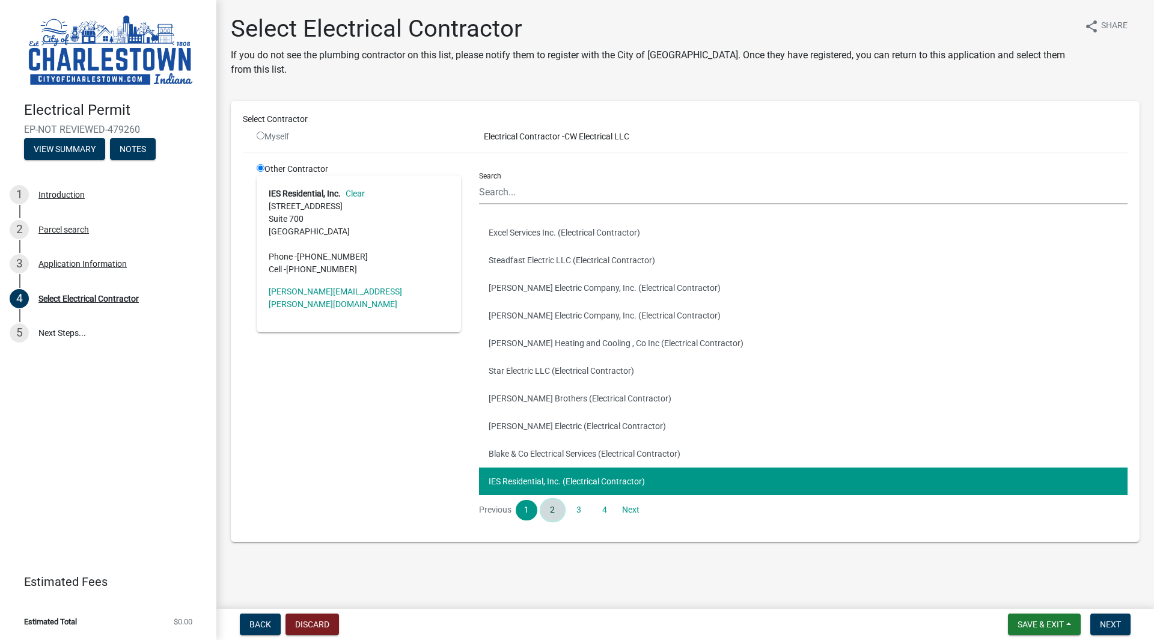
click at [551, 506] on link "2" at bounding box center [553, 510] width 22 height 20
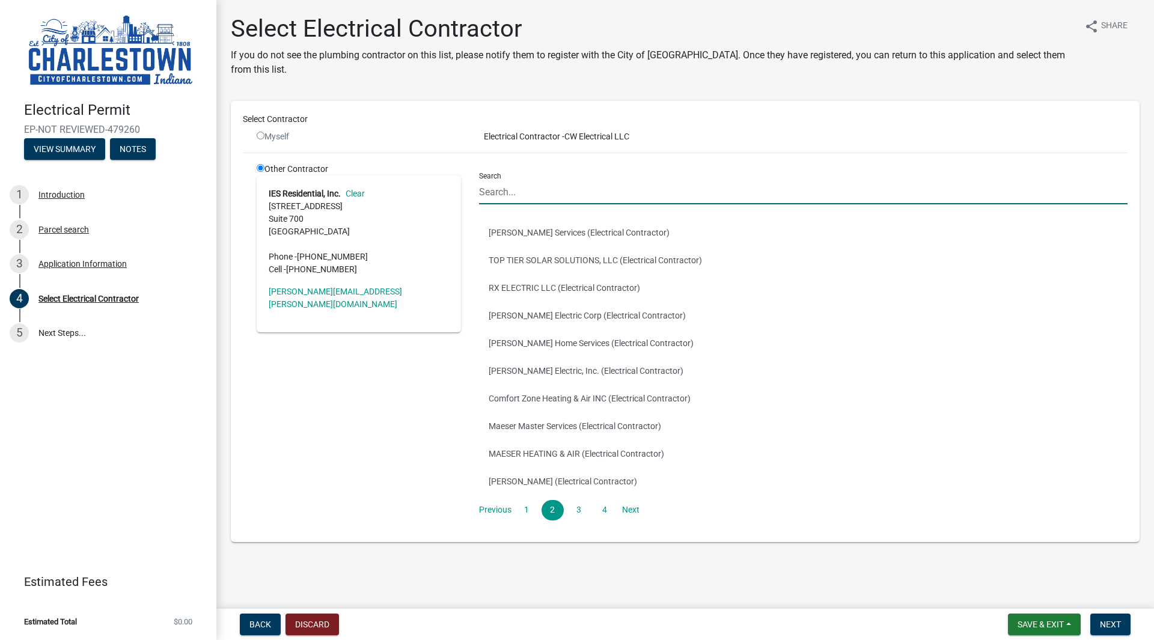
click at [536, 186] on input "Search" at bounding box center [803, 192] width 649 height 25
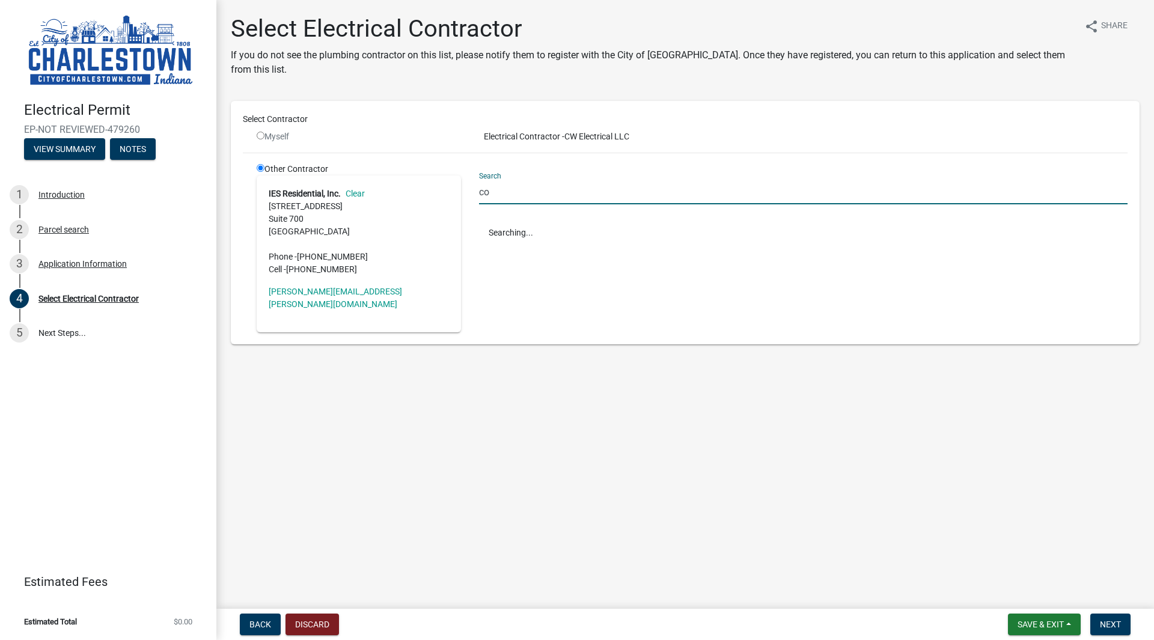
type input "c"
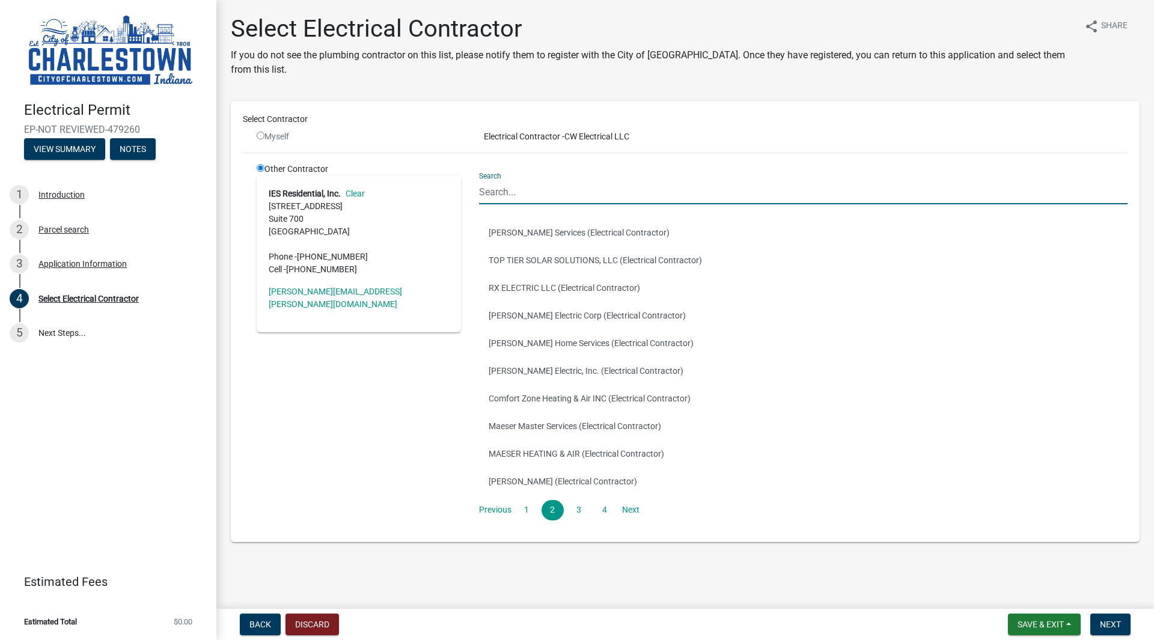
click at [260, 136] on input "radio" at bounding box center [261, 136] width 8 height 8
radio input "false"
radio input "true"
click at [314, 459] on div "Other Contractor IES Residential, Inc. Clear 13131 Dairy Ashford Rd. Suite 700 …" at bounding box center [359, 346] width 222 height 367
click at [355, 197] on link "Clear" at bounding box center [353, 194] width 24 height 10
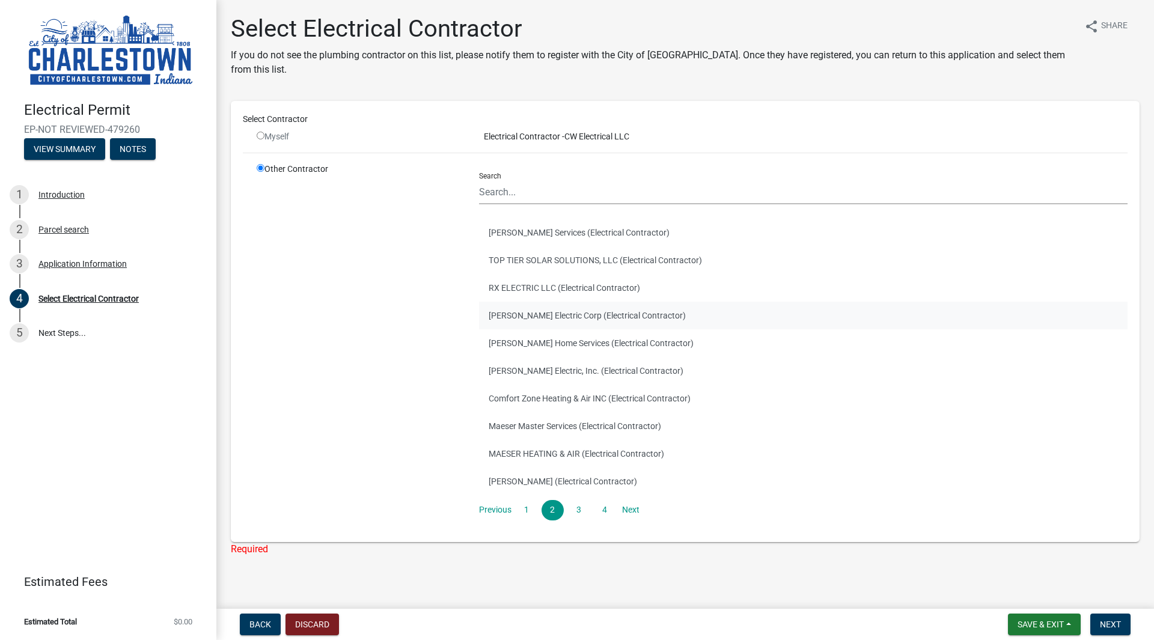
scroll to position [9, 0]
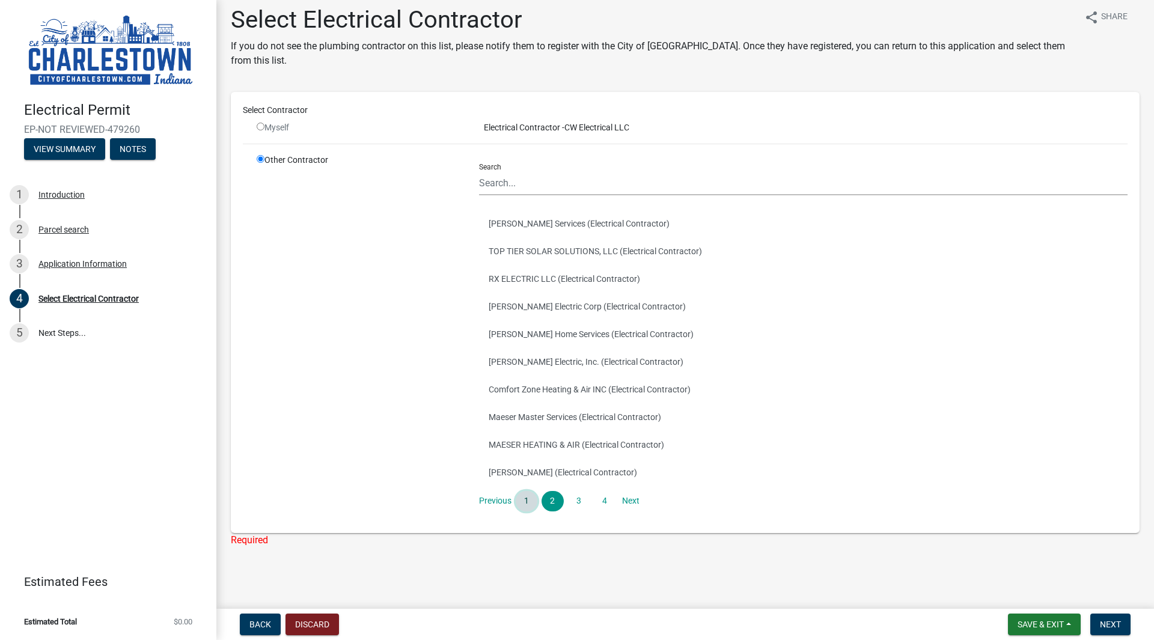
click at [528, 498] on link "1" at bounding box center [527, 501] width 22 height 20
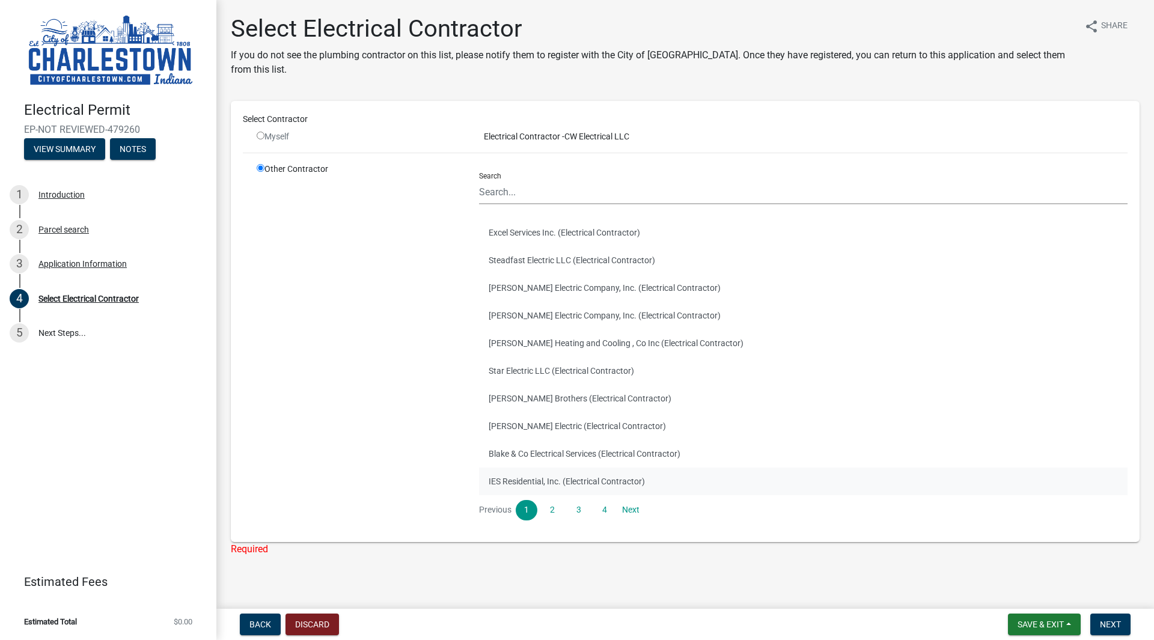
click at [672, 480] on button "IES Residential, Inc. (Electrical Contractor)" at bounding box center [803, 482] width 649 height 28
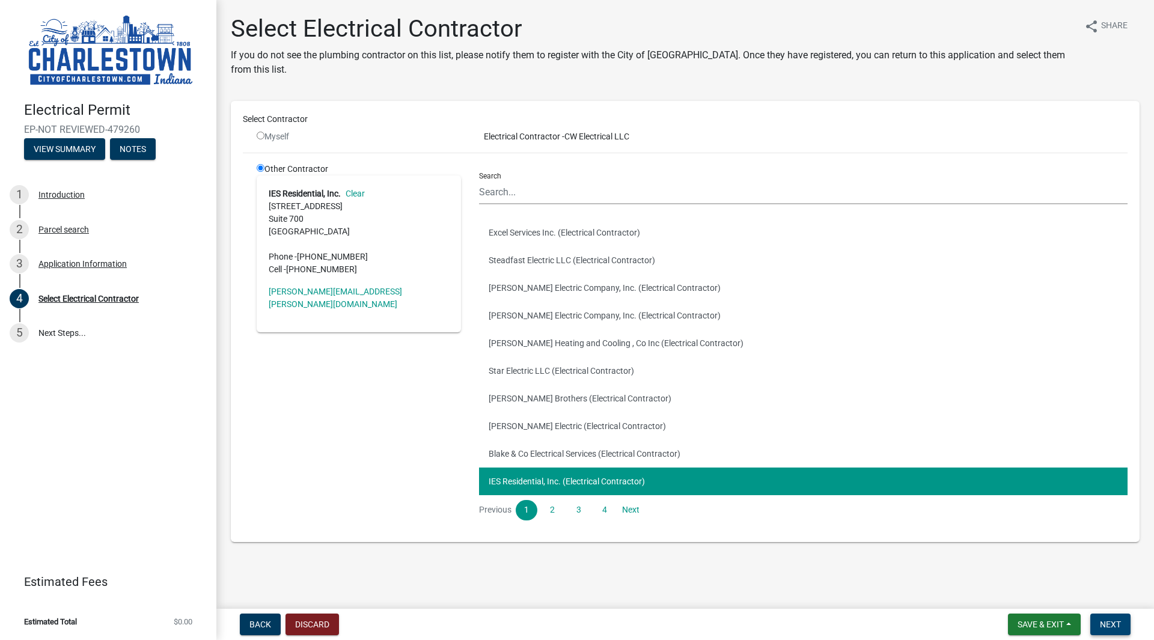
click at [1108, 627] on span "Next" at bounding box center [1110, 625] width 21 height 10
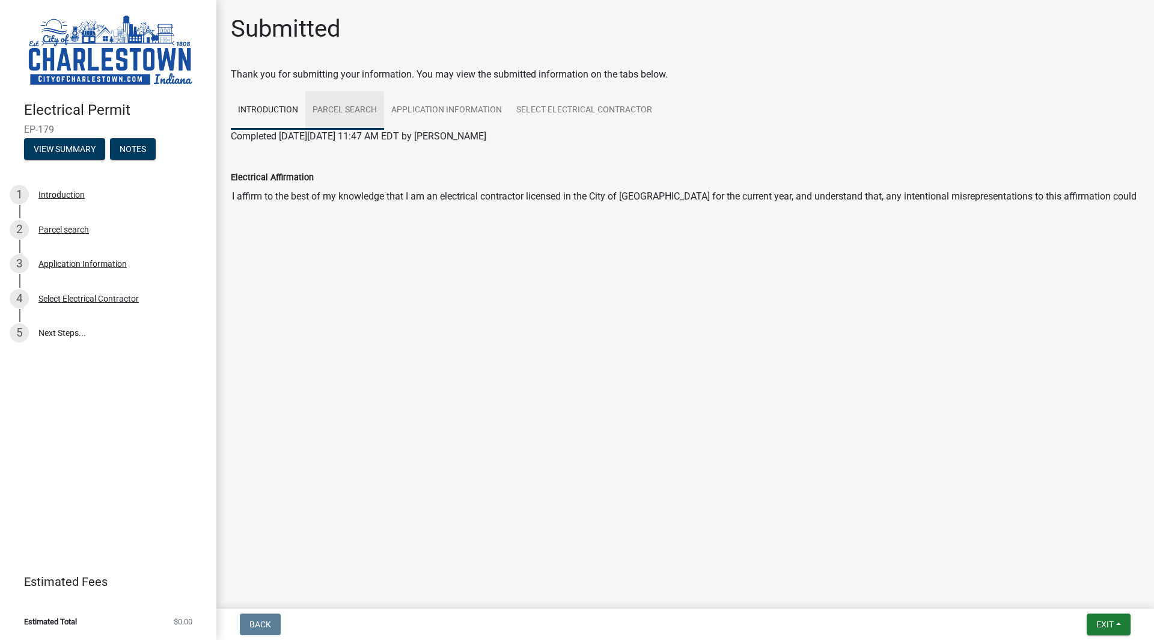
click at [327, 121] on link "Parcel search" at bounding box center [344, 110] width 79 height 38
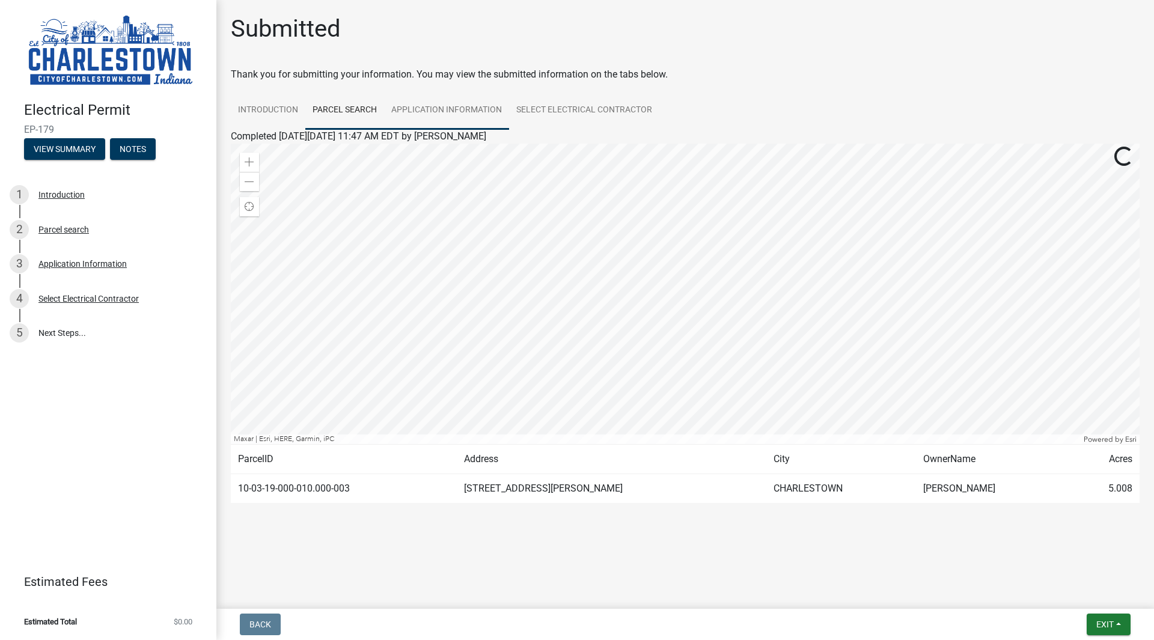
click at [439, 117] on link "Application Information" at bounding box center [446, 110] width 125 height 38
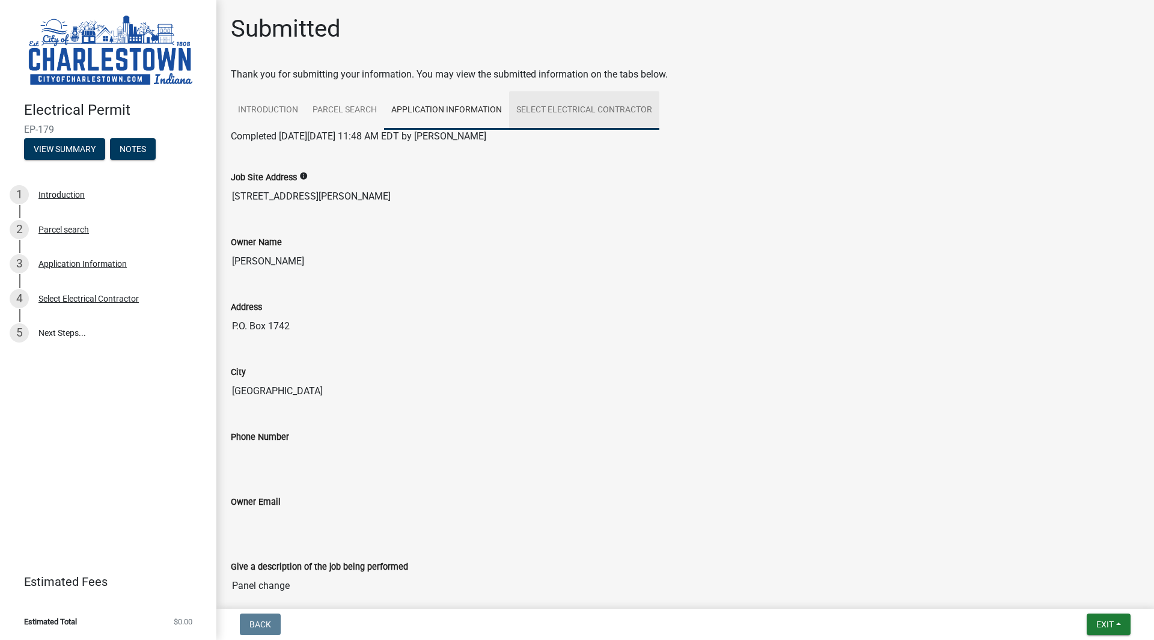
click at [608, 99] on link "Select Electrical Contractor" at bounding box center [584, 110] width 150 height 38
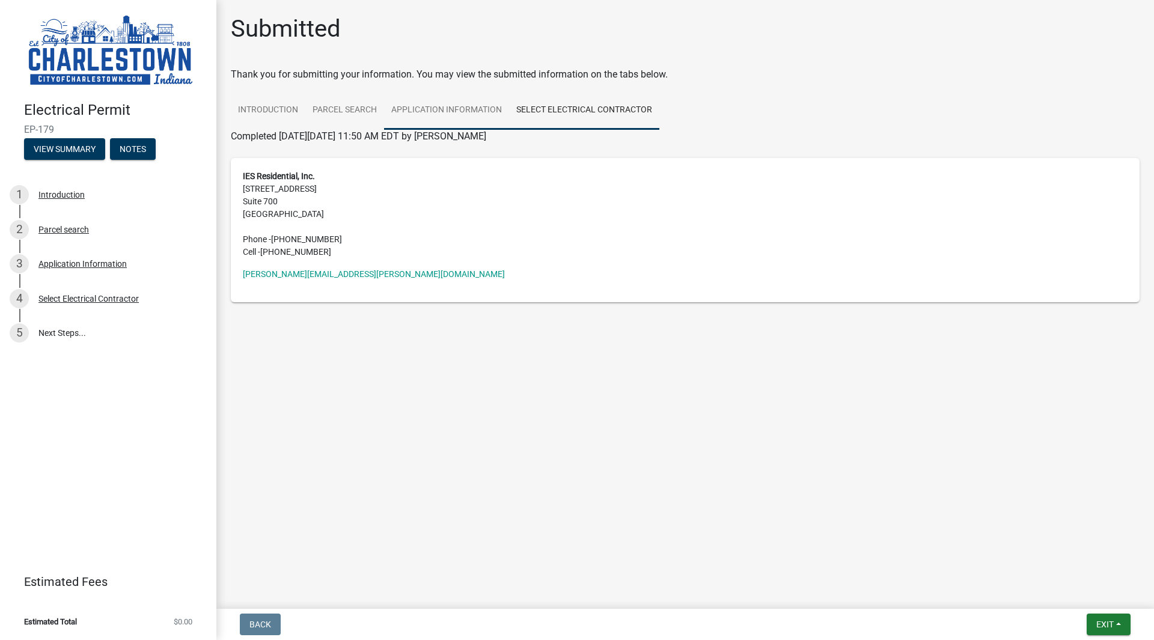
click at [425, 105] on link "Application Information" at bounding box center [446, 110] width 125 height 38
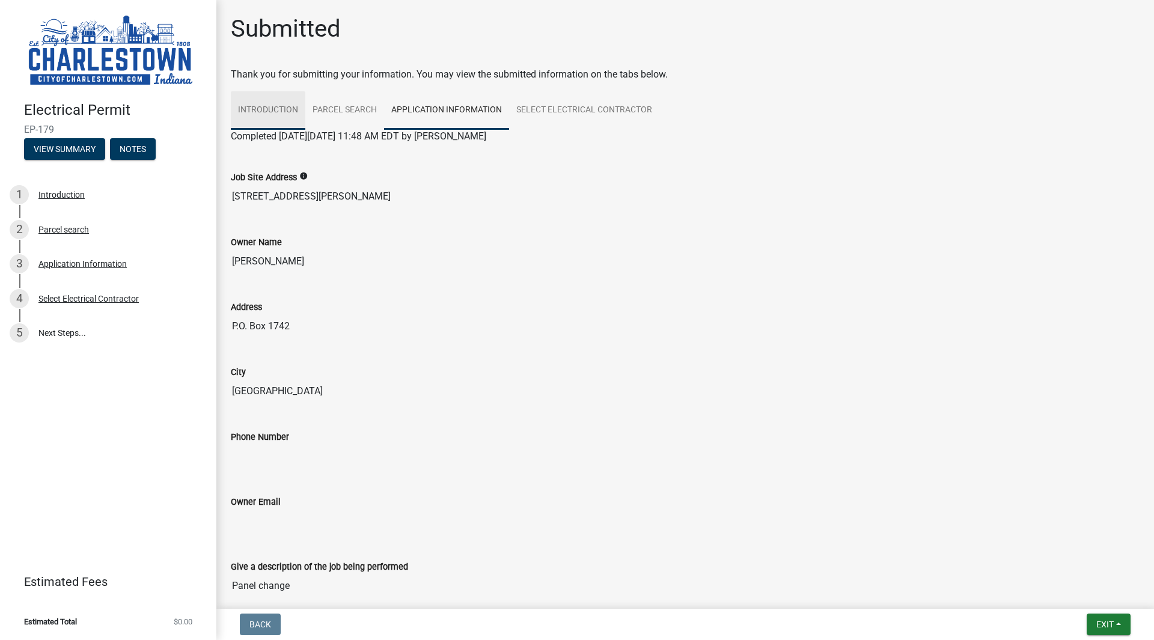
click at [278, 113] on link "Introduction" at bounding box center [268, 110] width 75 height 38
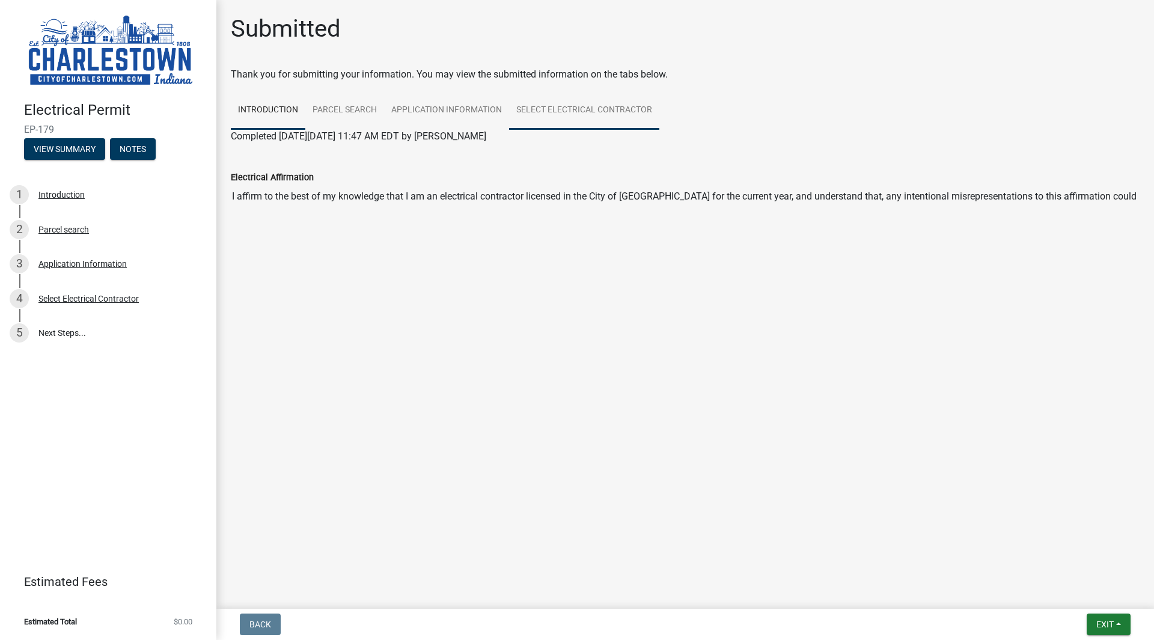
click at [631, 94] on link "Select Electrical Contractor" at bounding box center [584, 110] width 150 height 38
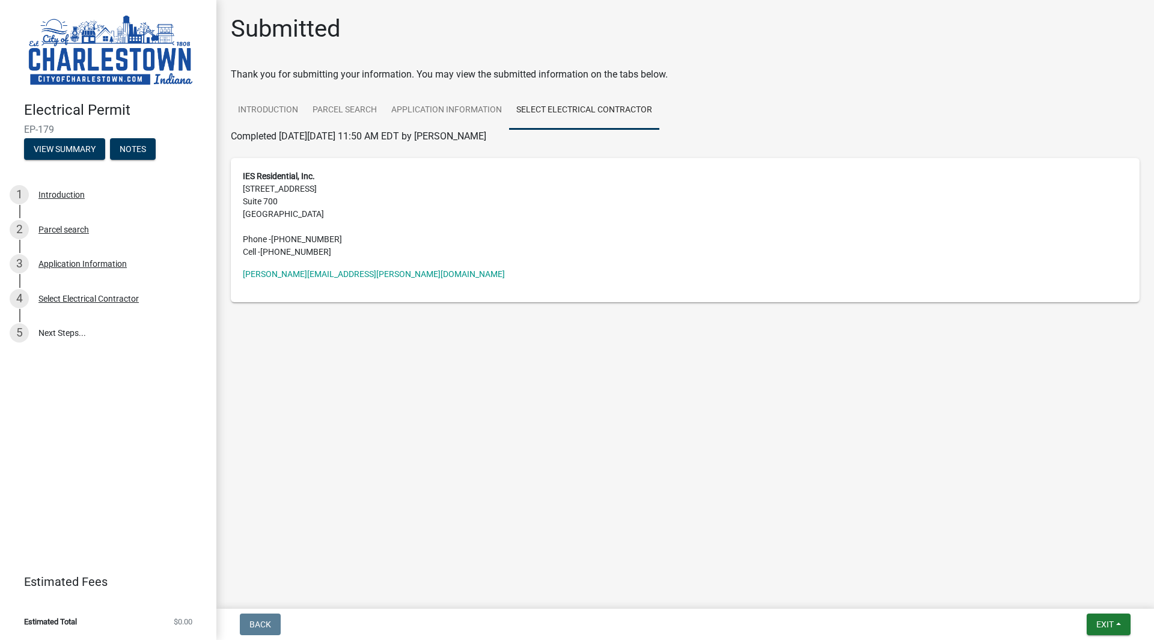
click at [281, 615] on form "Back" at bounding box center [260, 625] width 51 height 22
click at [350, 112] on link "Parcel search" at bounding box center [344, 110] width 79 height 38
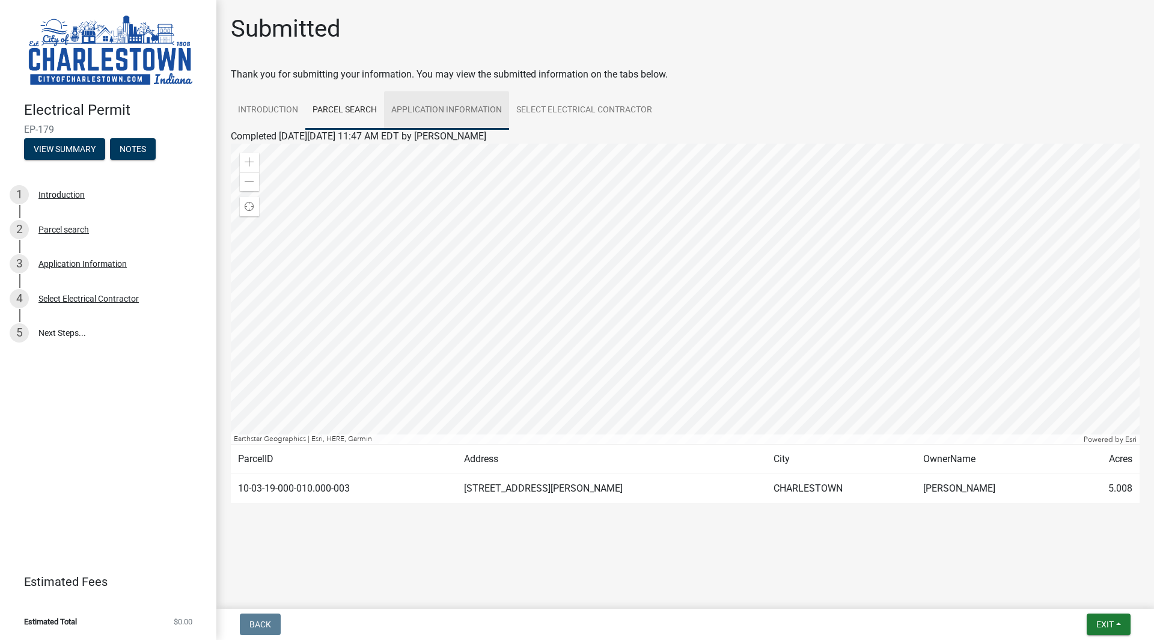
click at [425, 105] on link "Application Information" at bounding box center [446, 110] width 125 height 38
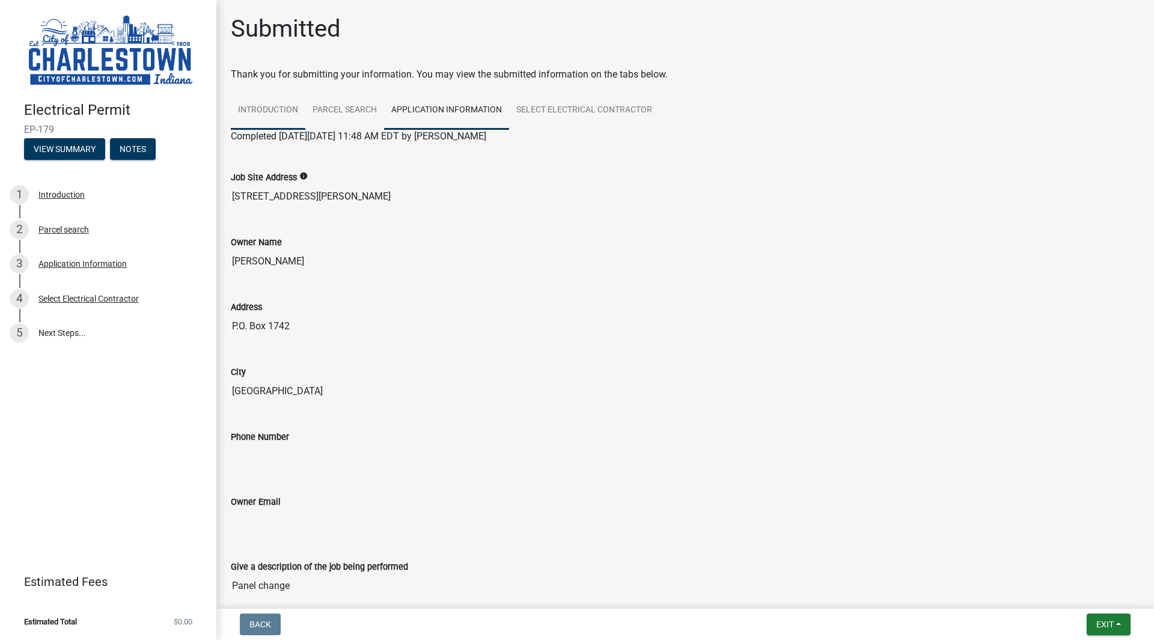
click at [266, 109] on link "Introduction" at bounding box center [268, 110] width 75 height 38
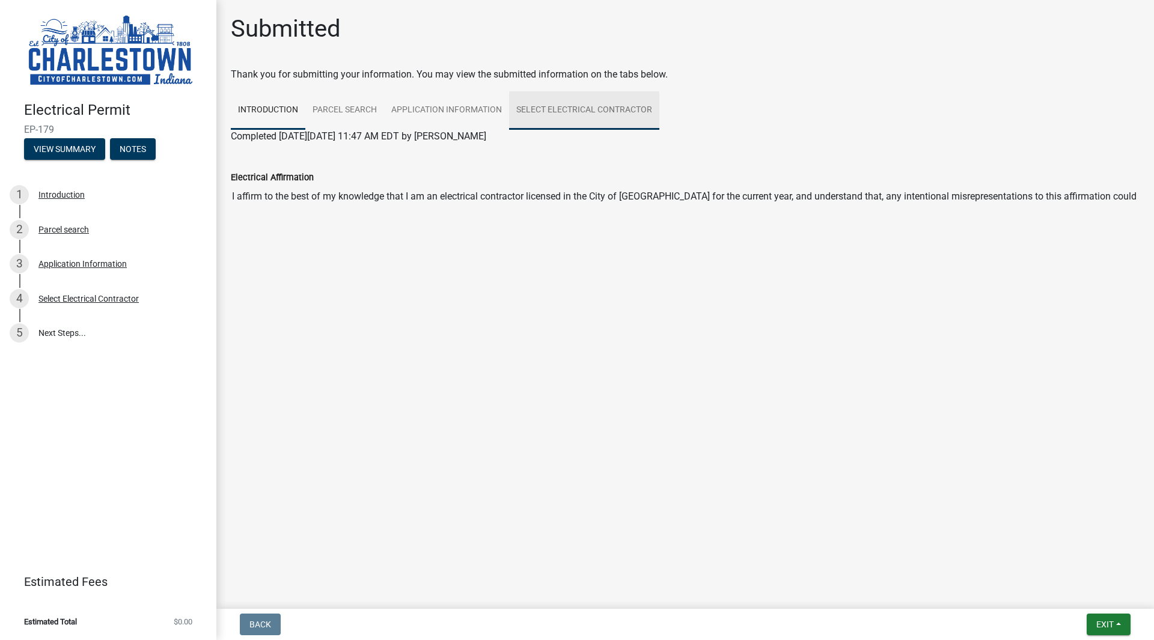
click at [625, 114] on link "Select Electrical Contractor" at bounding box center [584, 110] width 150 height 38
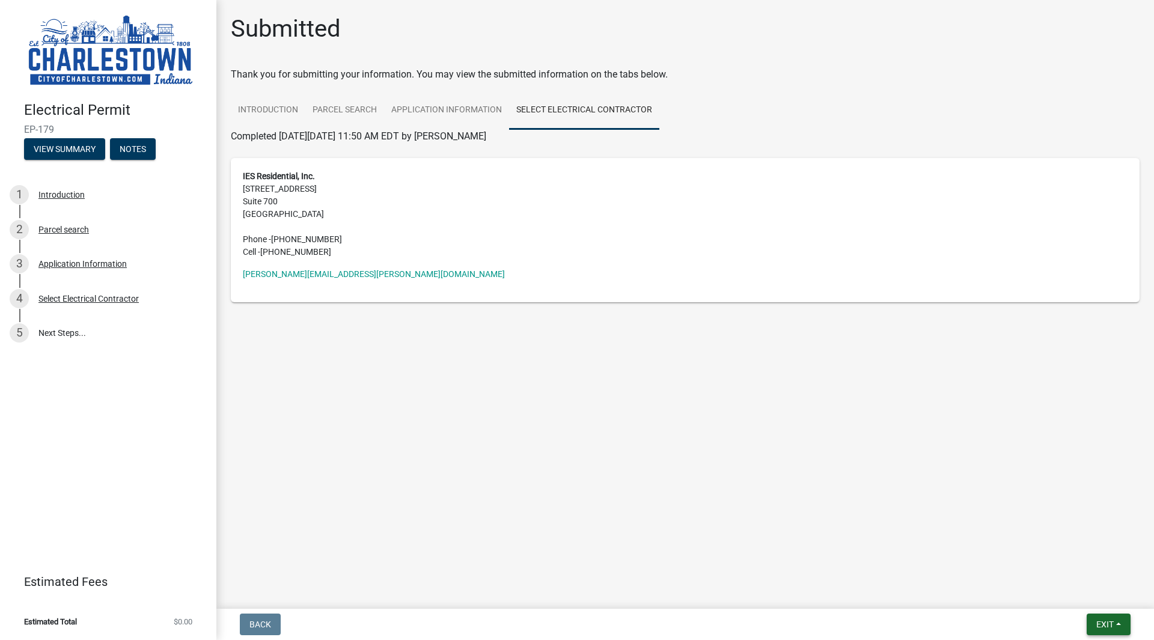
click at [1108, 631] on button "Exit" at bounding box center [1109, 625] width 44 height 22
click at [1081, 589] on button "Save & Exit" at bounding box center [1083, 593] width 96 height 29
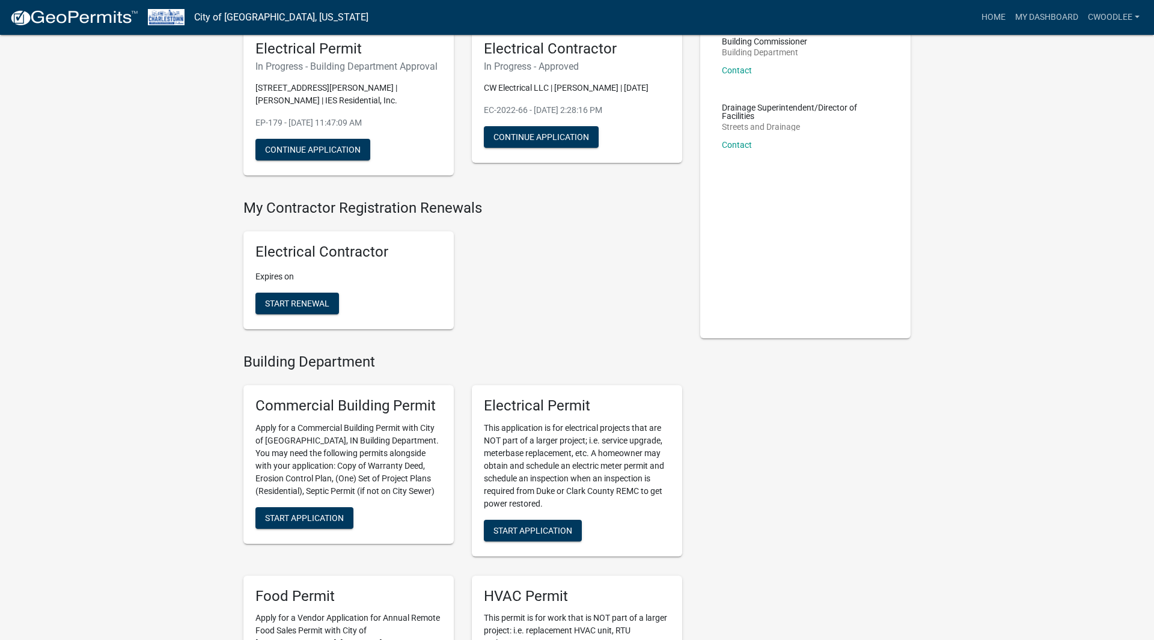
scroll to position [103, 0]
